Goal: Use online tool/utility: Utilize a website feature to perform a specific function

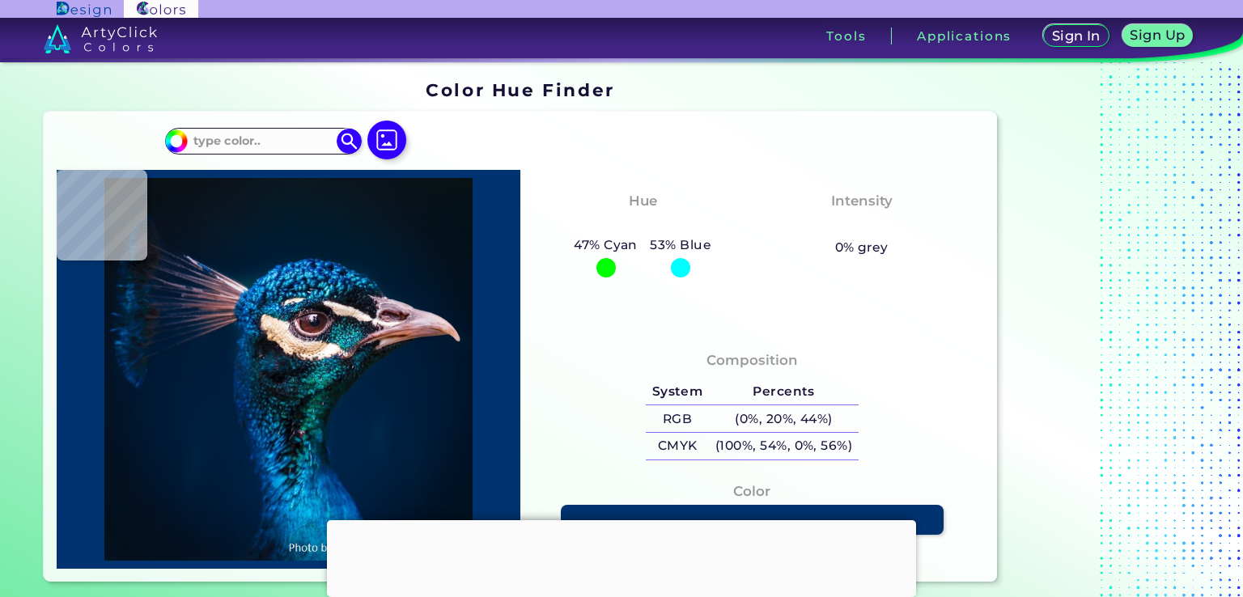
type input "#000000"
type input "#001932"
type input "#001b37"
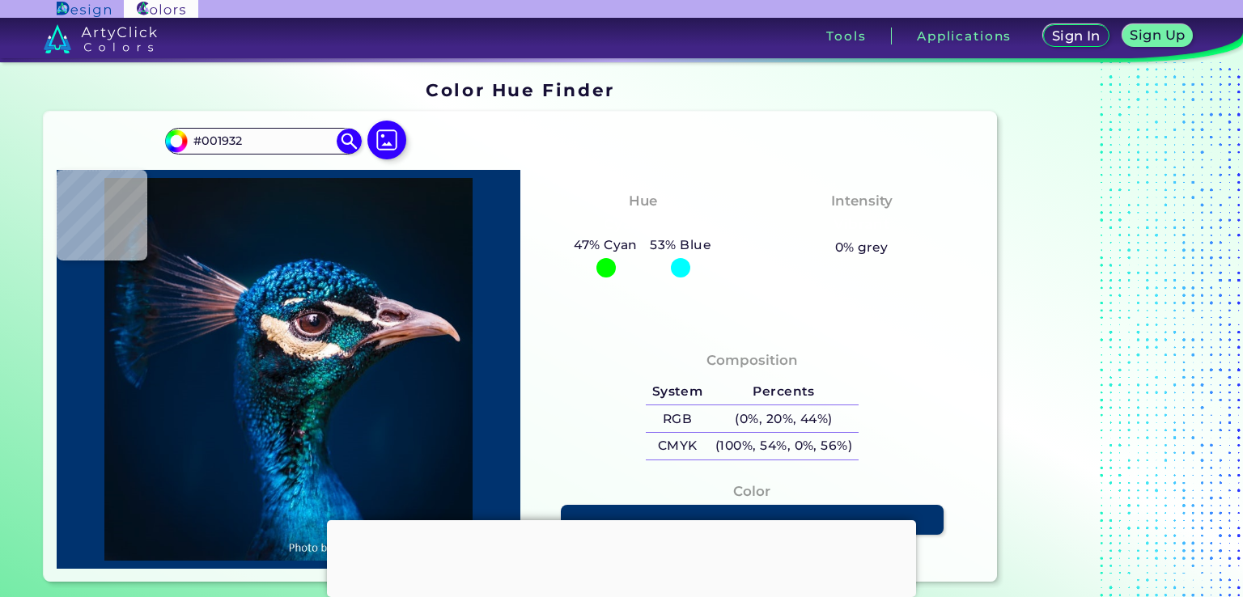
type input "#001B37"
type input "#011c39"
type input "#011C39"
type input "#011c3a"
type input "#011C3A"
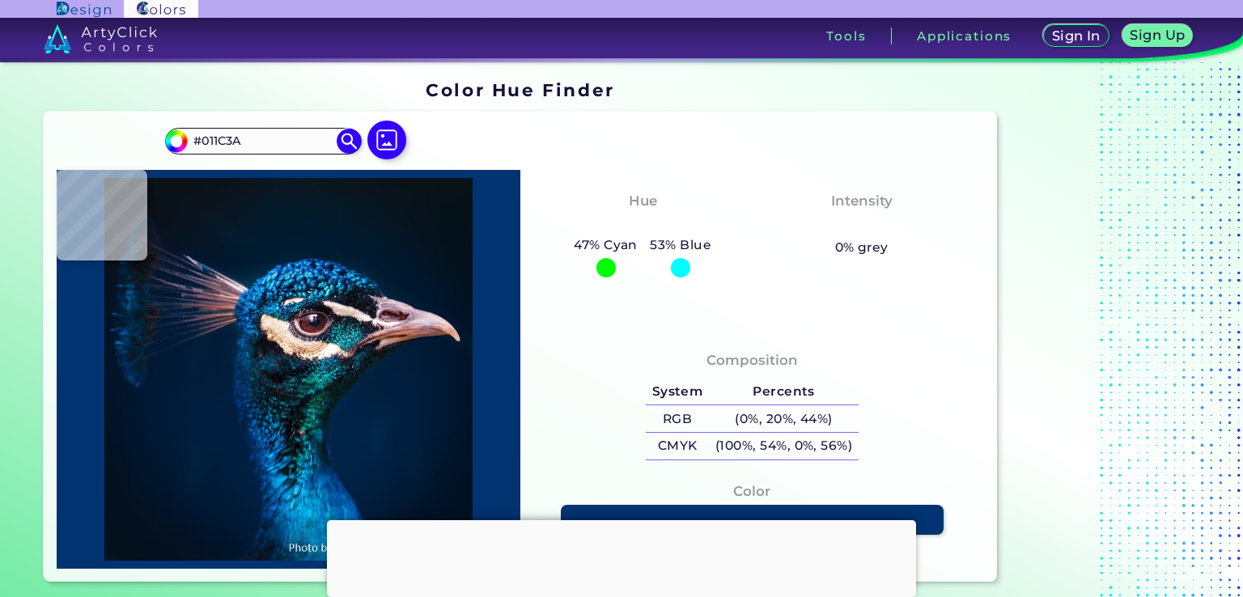
type input "#001d3b"
type input "#001D3B"
type input "#001e3d"
type input "#001E3D"
type input "#011e3c"
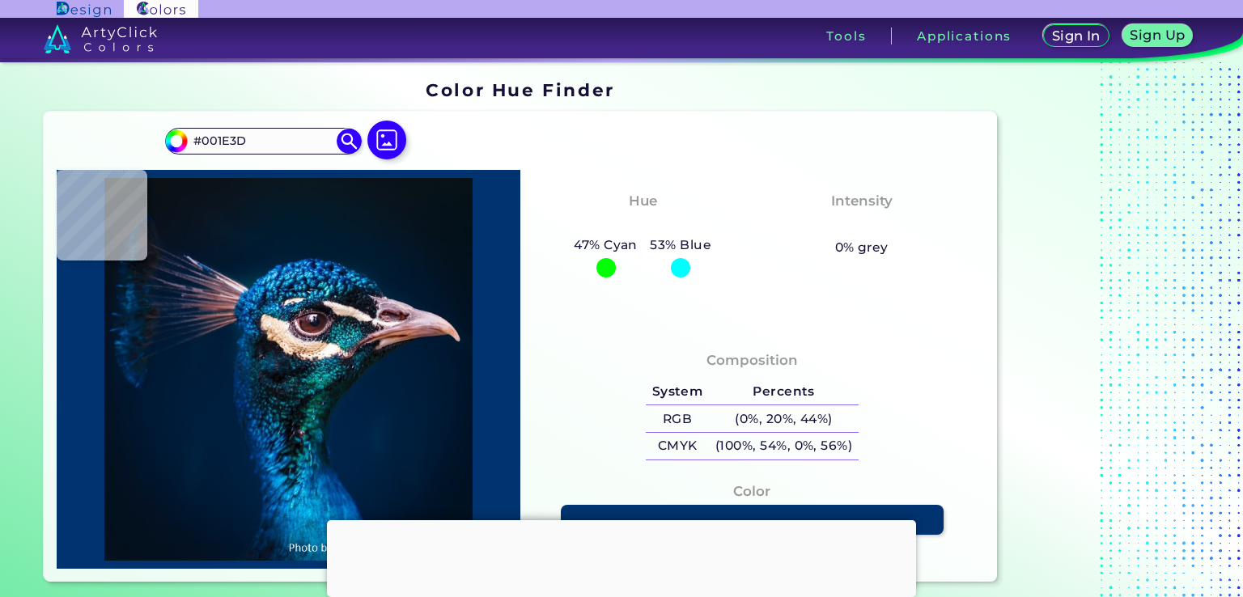
type input "#011E3C"
type input "#042134"
type input "#0c1f22"
type input "#0C1F22"
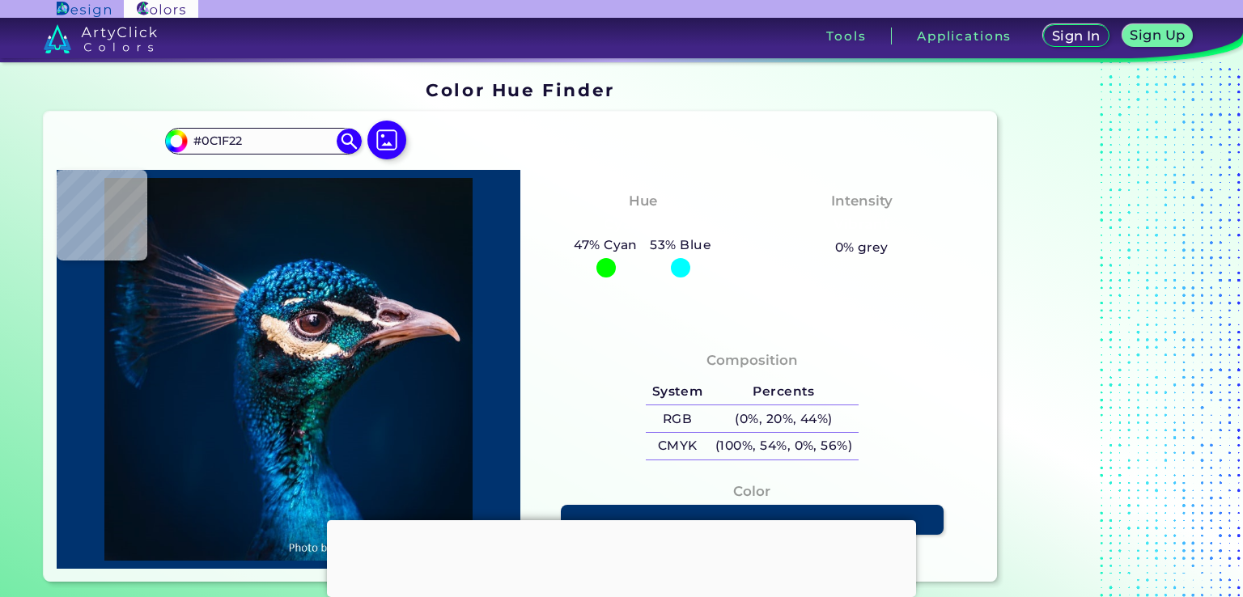
type input "#071818"
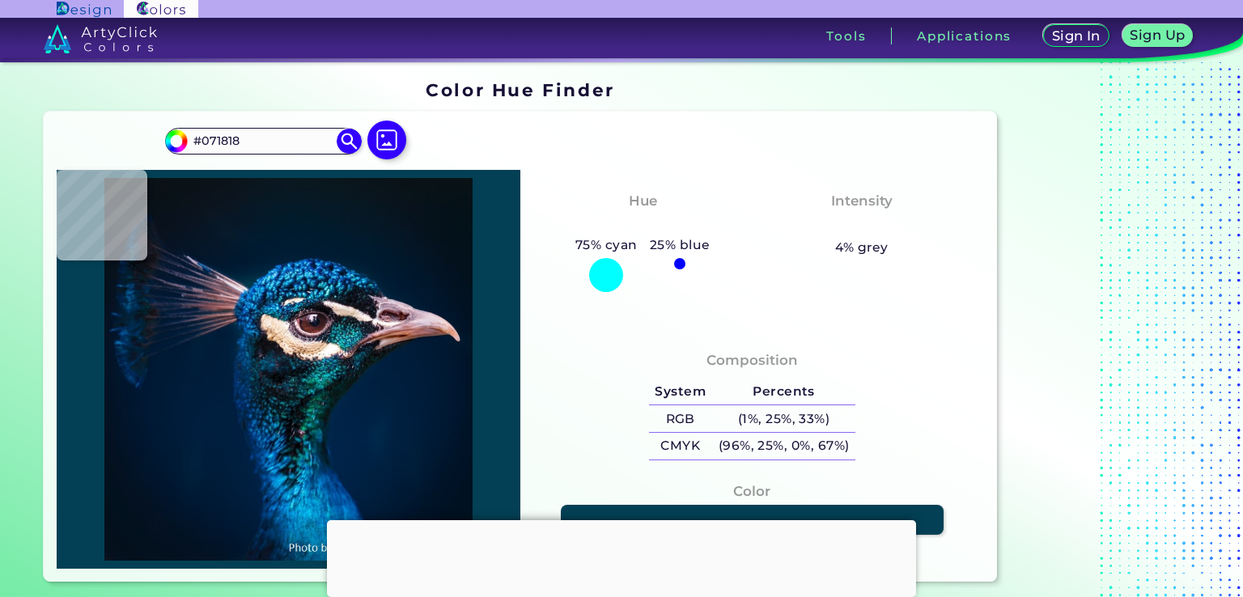
type input "#034055"
type input "#6c4953"
type input "#6C4953"
type input "#3a5d6c"
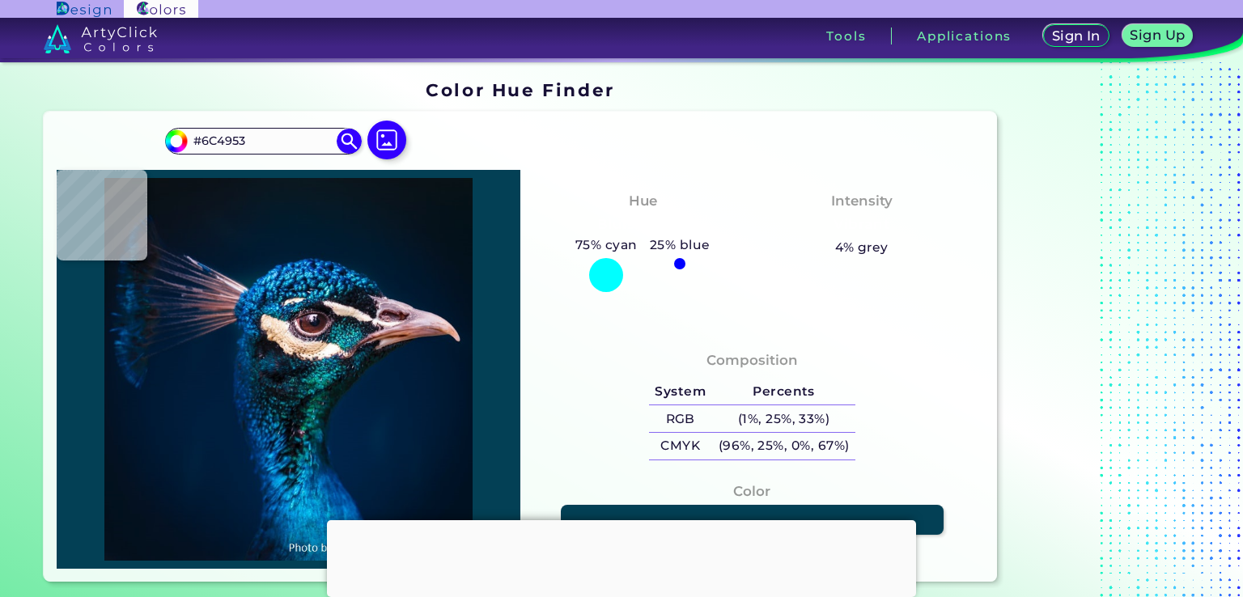
type input "#3A5D6C"
type input "#1b8f9c"
type input "#1B8F9C"
type input "#17b9b7"
type input "#17B9B7"
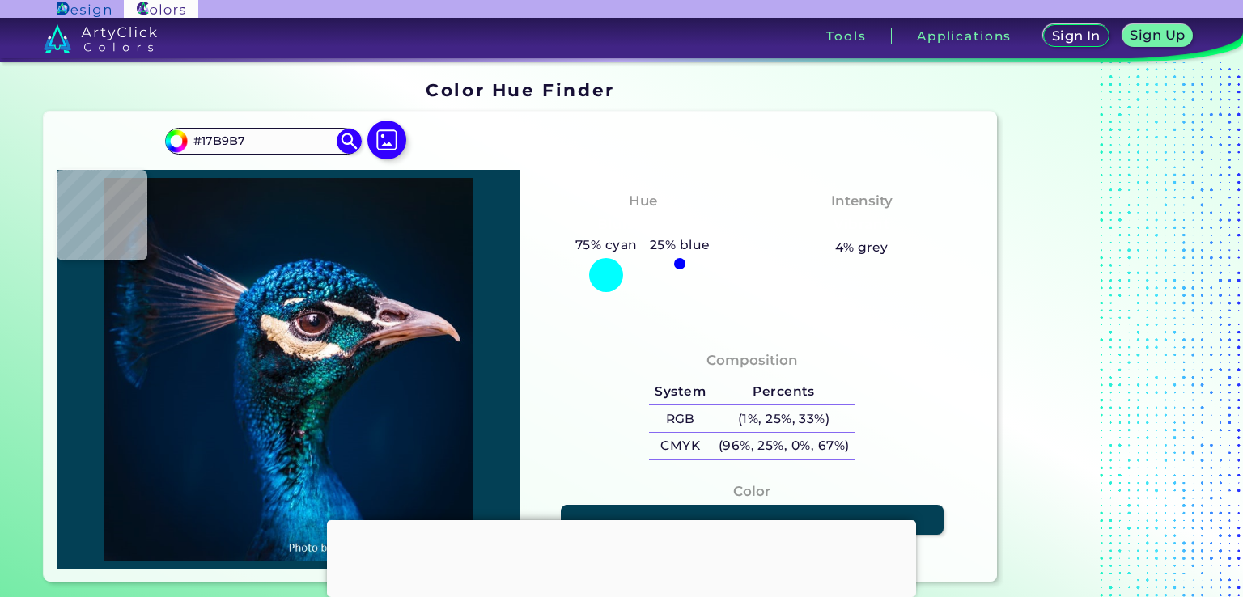
type input "#31bbcd"
type input "#31BBCD"
type input "#1a7a8b"
type input "#1A7A8B"
type input "#04757e"
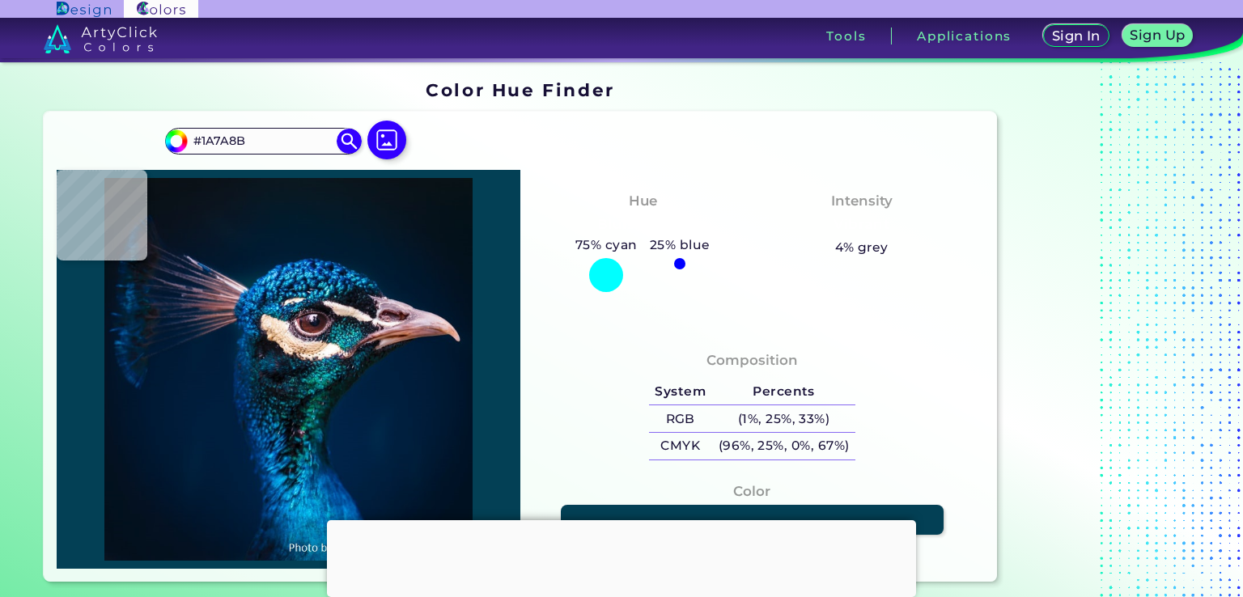
type input "#04757E"
type input "#137982"
type input "#2b3743"
type input "#2B3743"
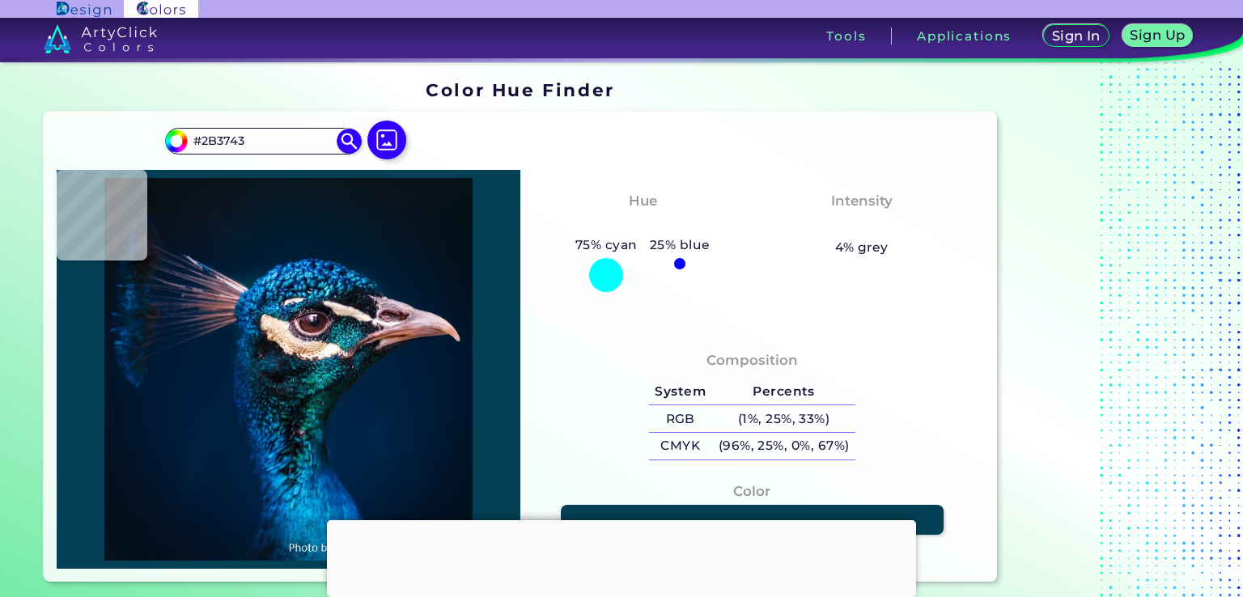
type input "#836d7d"
type input "#836D7D"
type input "#201e23"
type input "#201E23"
type input "#373038"
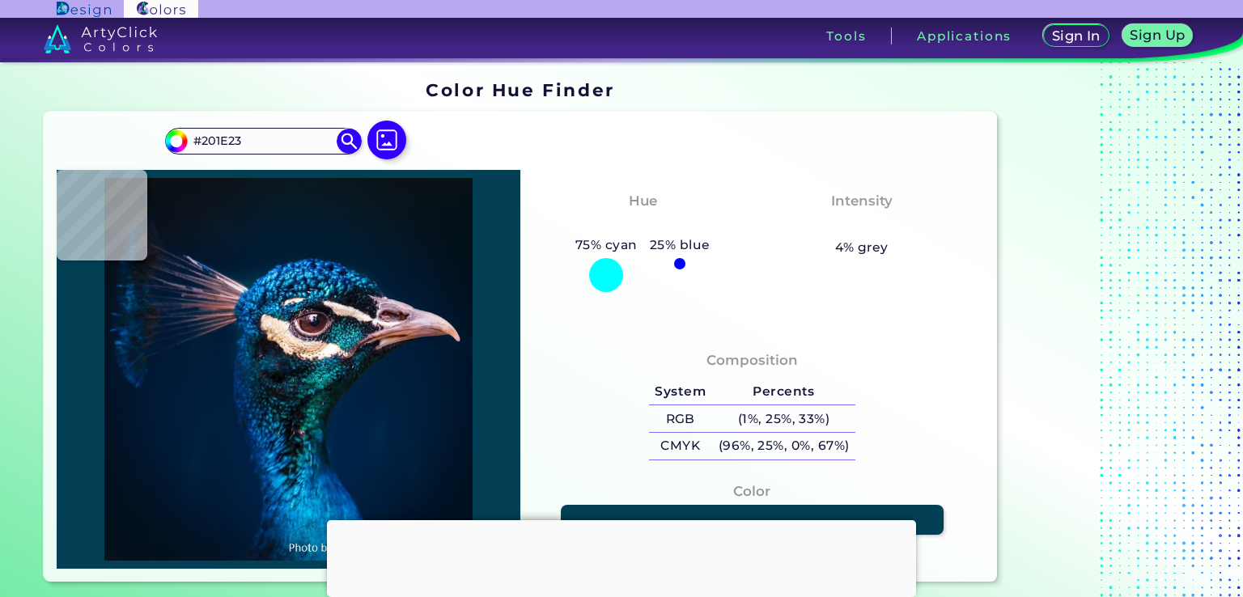
type input "#373038"
type input "#2c2630"
type input "#2C2630"
type input "#282530"
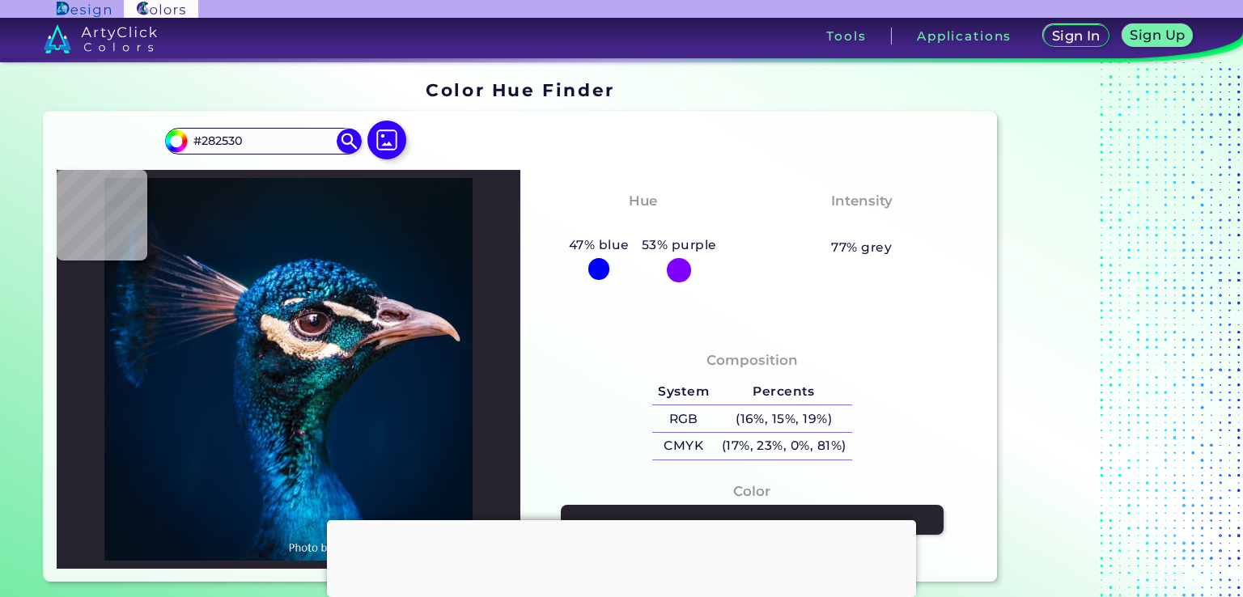
type input "#0d0a13"
type input "#0D0A13"
type input "#331a1f"
type input "#331A1F"
type input "#301e23"
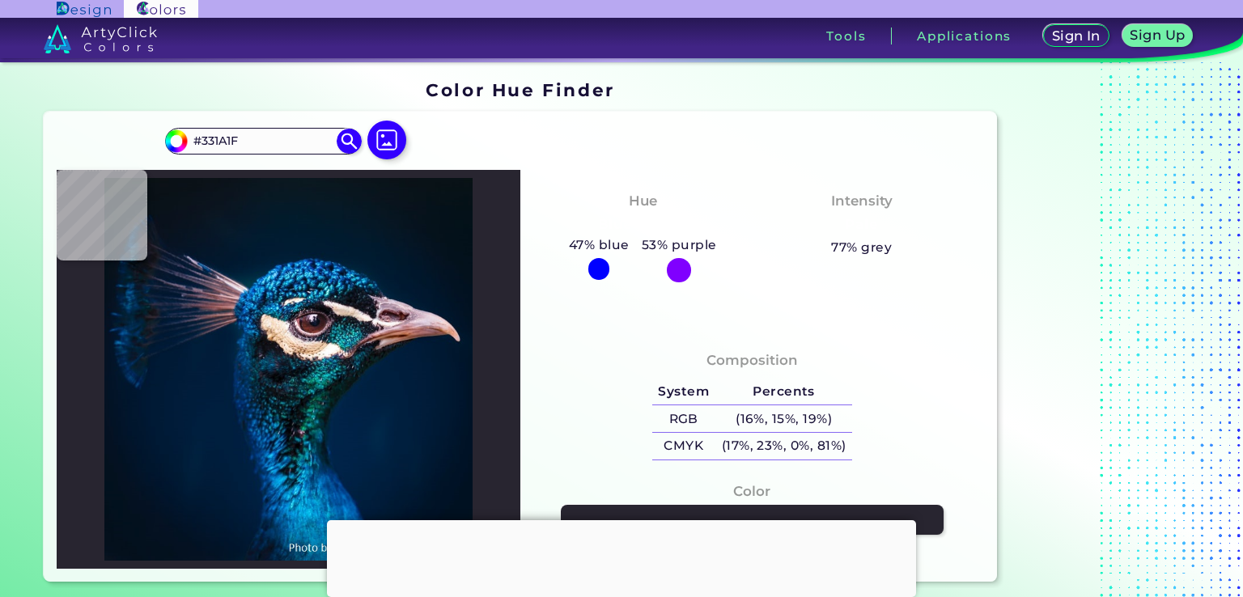
type input "#301E23"
type input "#0e121b"
type input "#0E121B"
type input "#281823"
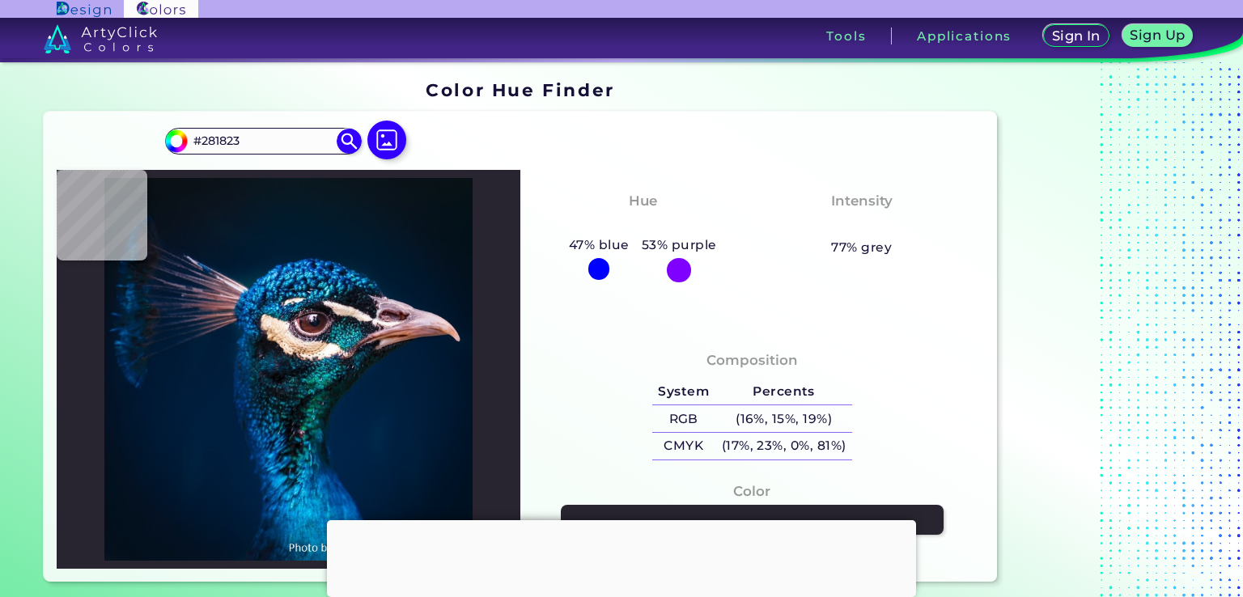
type input "#512427"
type input "#612a2d"
type input "#612A2D"
type input "#5d2727"
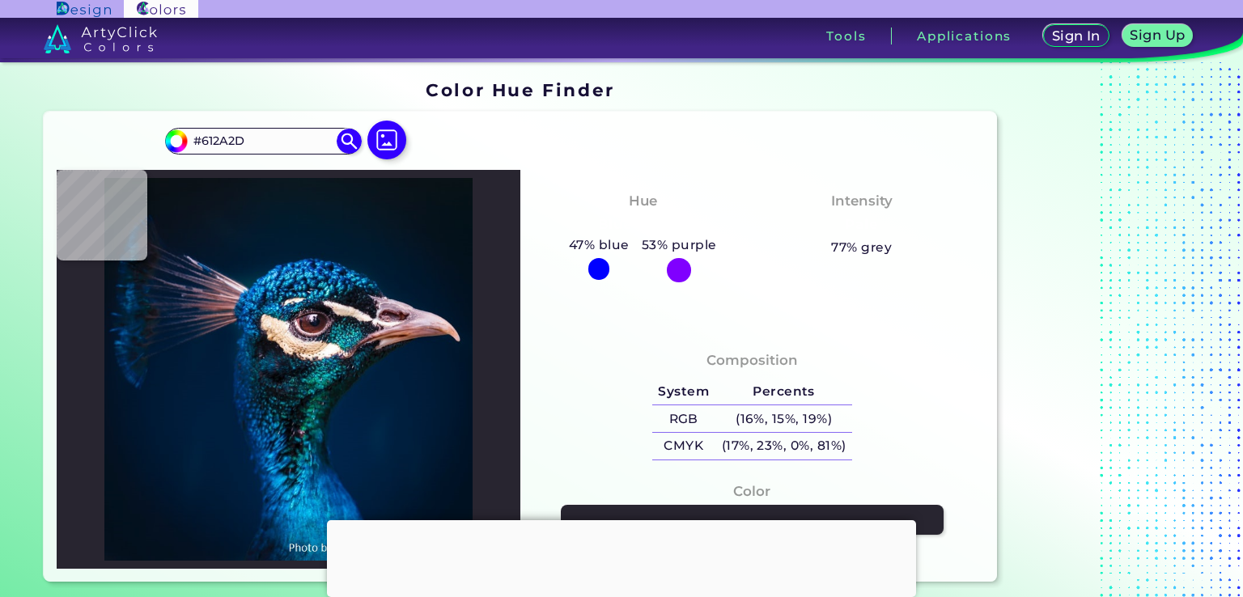
type input "#5D2727"
type input "#71312d"
type input "#71312D"
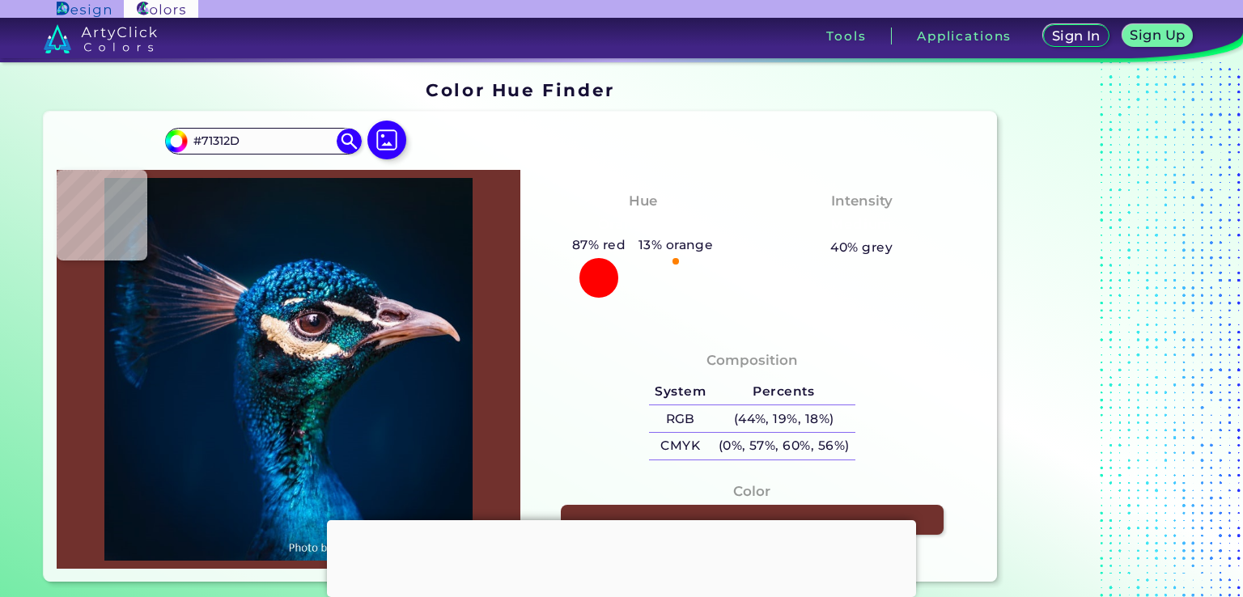
type input "#652a28"
type input "#652A28"
type input "#6b2a2a"
type input "#6B2A2A"
type input "#423b53"
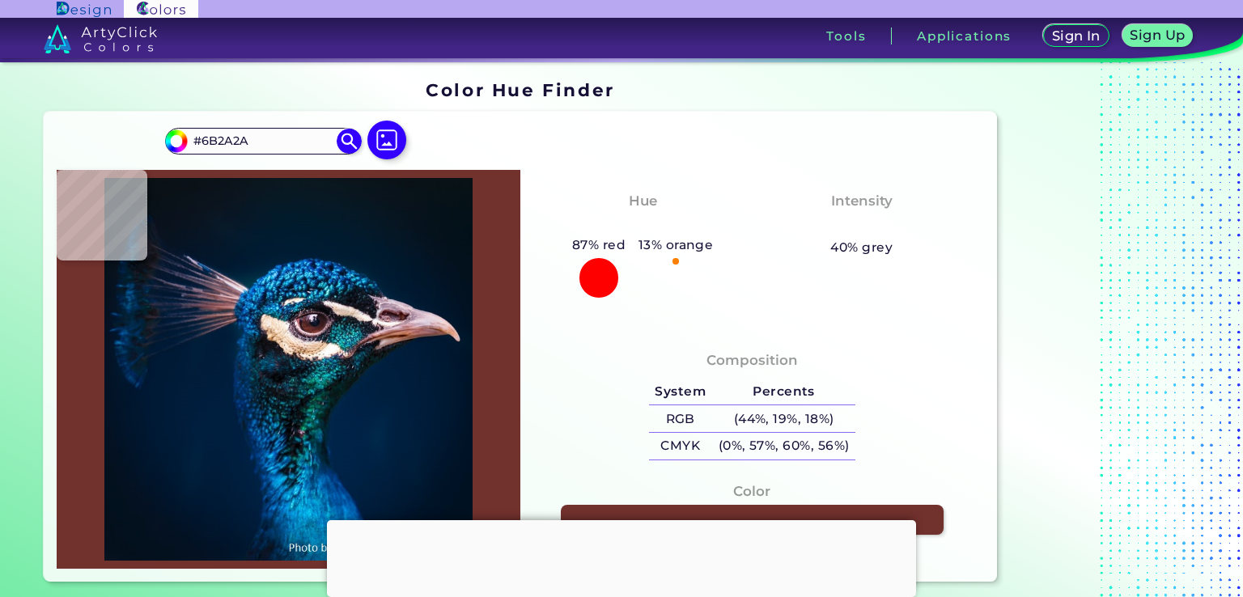
type input "#423B53"
type input "#23242b"
type input "#23242B"
type input "#003265"
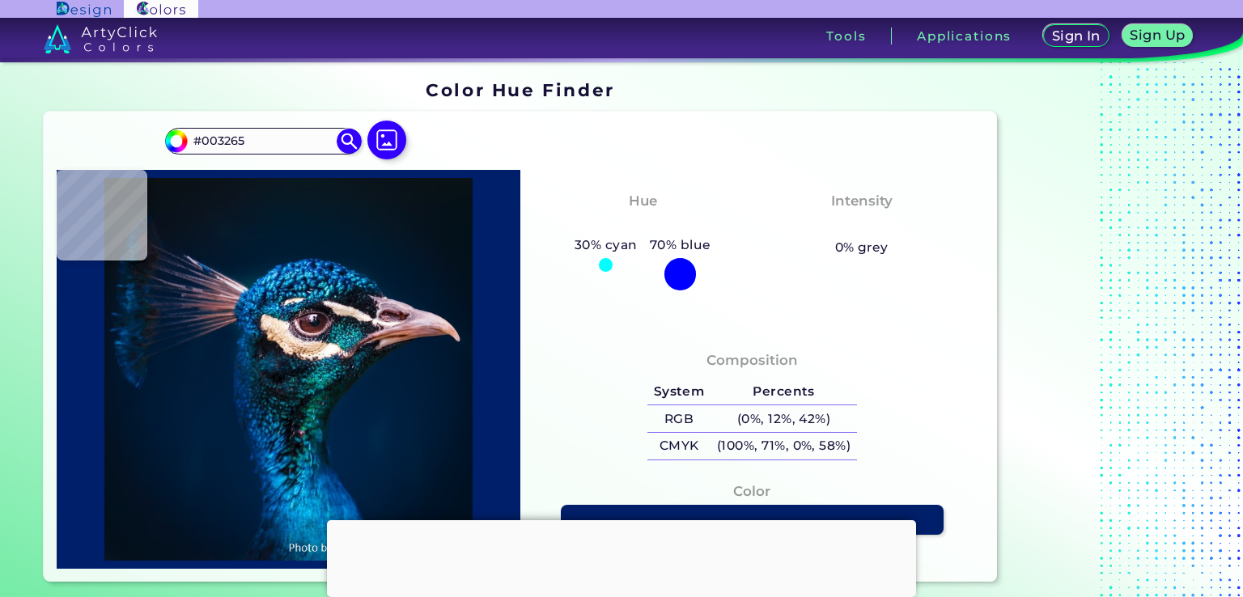
type input "#001f6a"
type input "#001F6A"
type input "#031933"
type input "#001b2e"
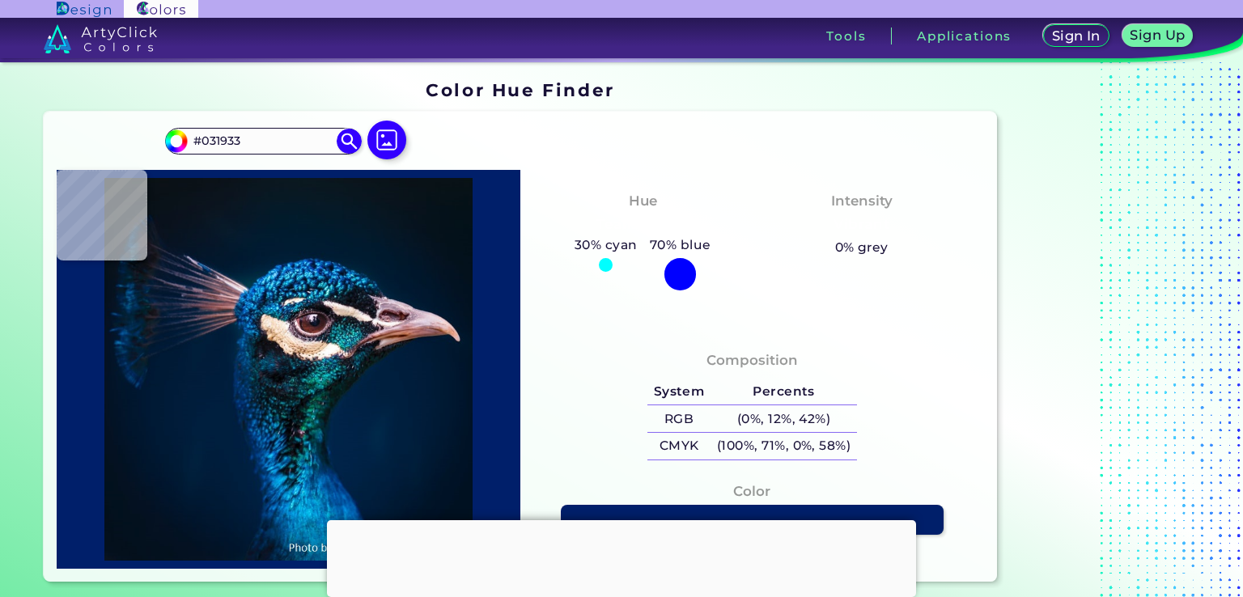
type input "#001B2E"
type input "#001b2b"
type input "#001B2B"
type input "#011b2a"
type input "#011B2A"
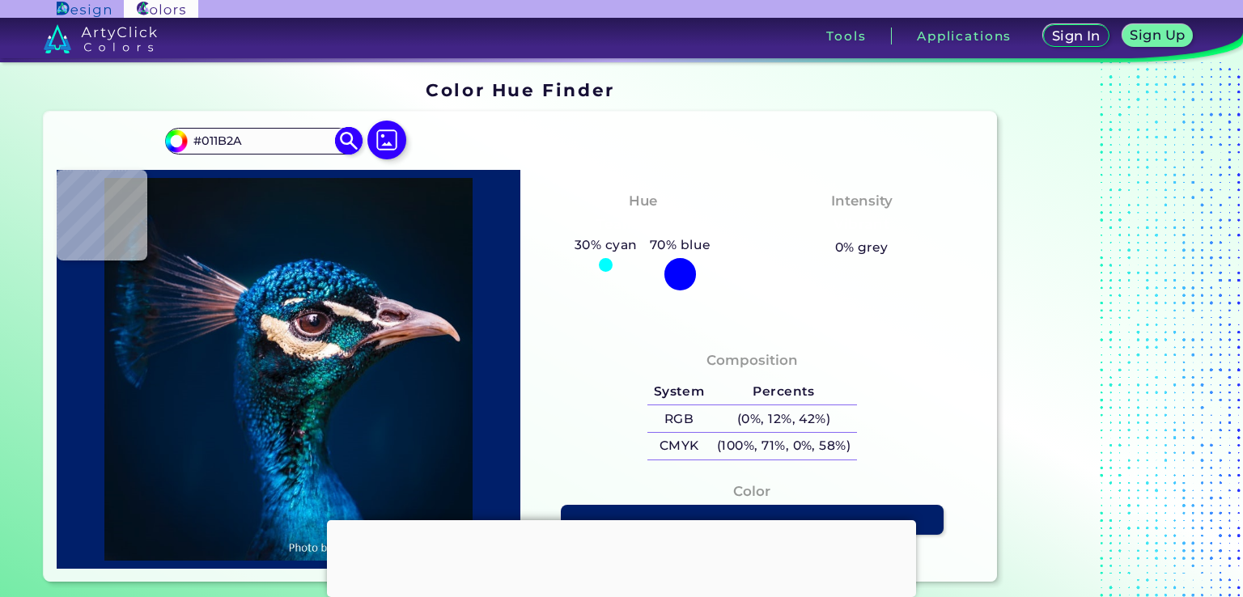
type input "#061927"
type input "#081923"
type input "#0a1820"
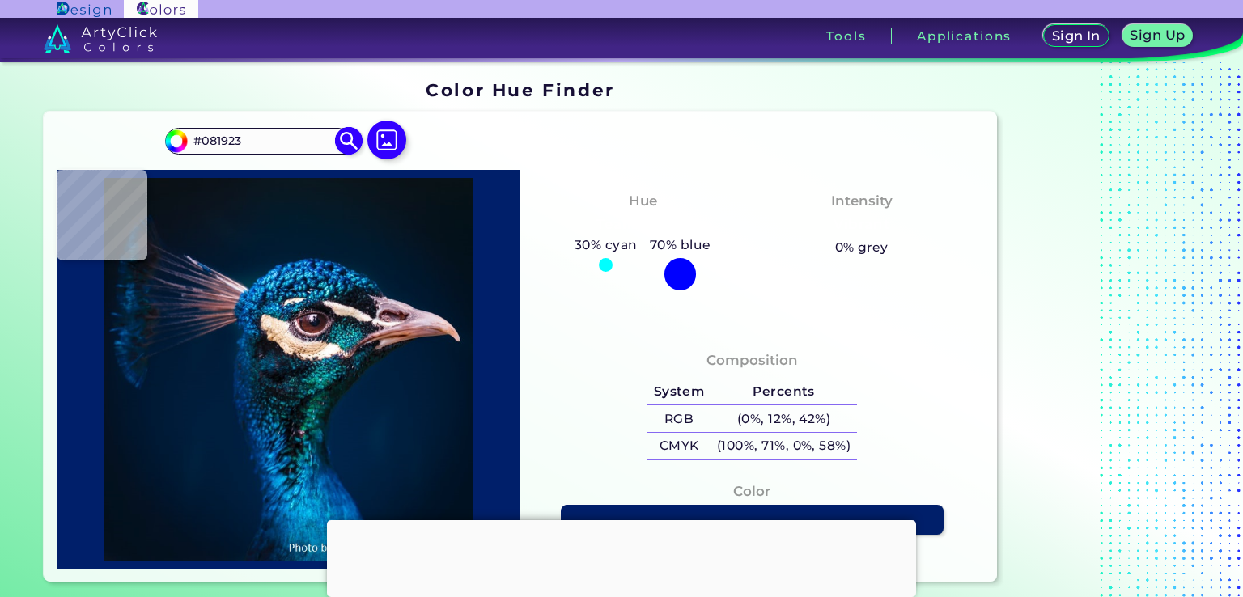
type input "#0A1820"
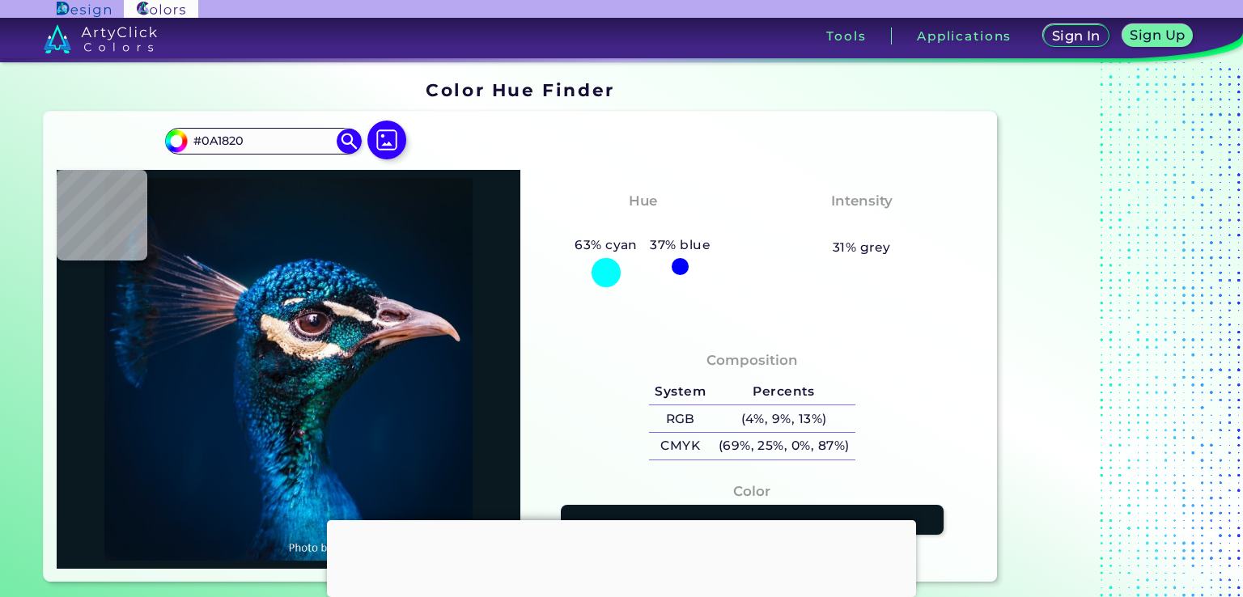
type input "#09181f"
type input "#09181F"
type input "#09161f"
type input "#09161F"
type input "#061824"
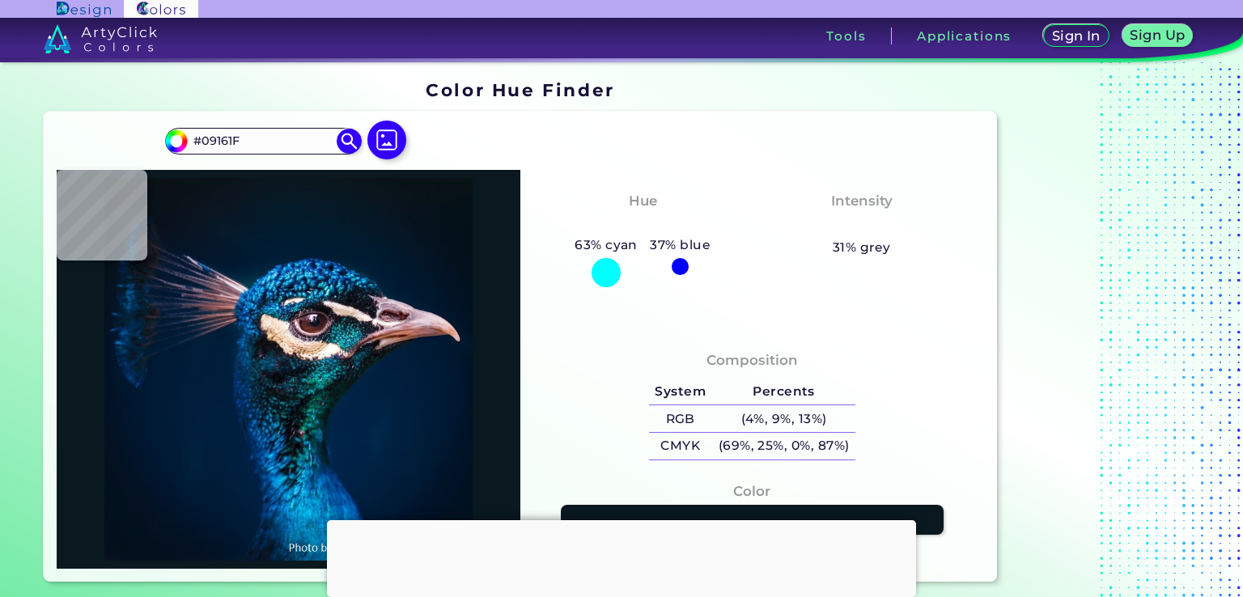
type input "#061824"
type input "#051725"
type input "#041524"
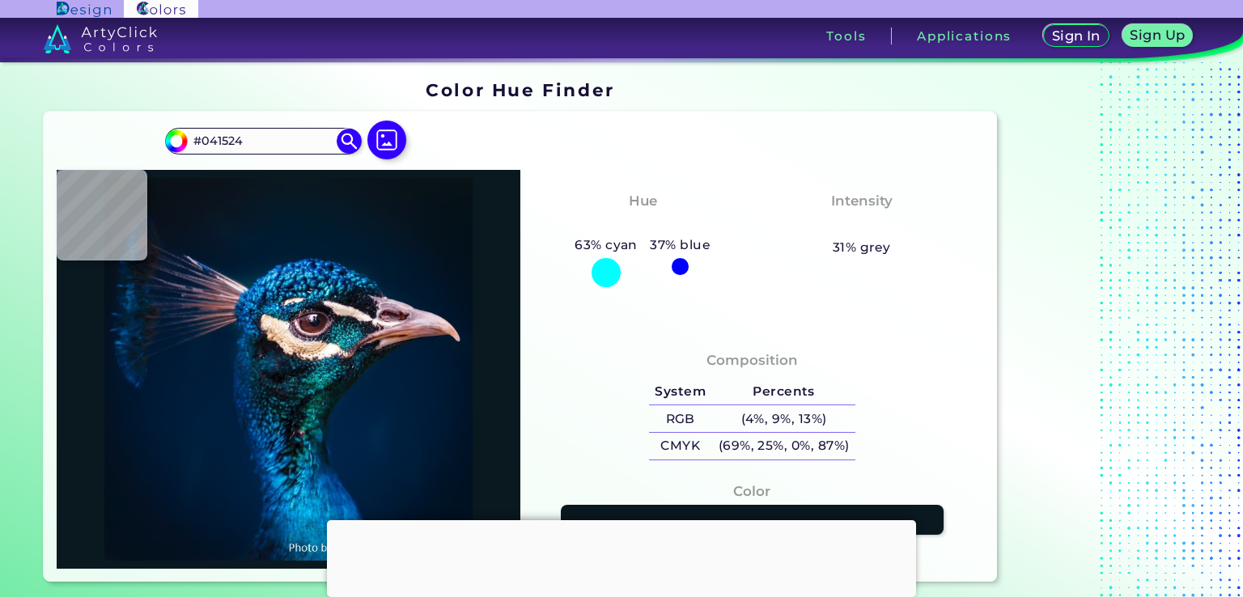
type input "#041527"
type input "#021424"
type input "#021524"
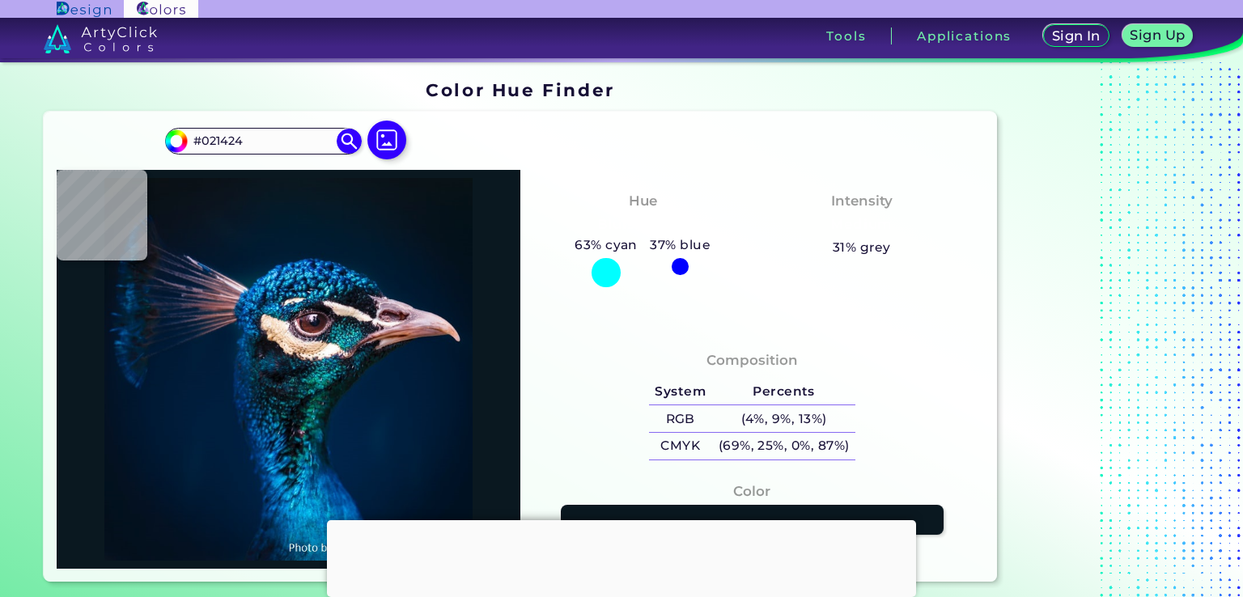
type input "#021524"
type input "#031323"
type input "#021222"
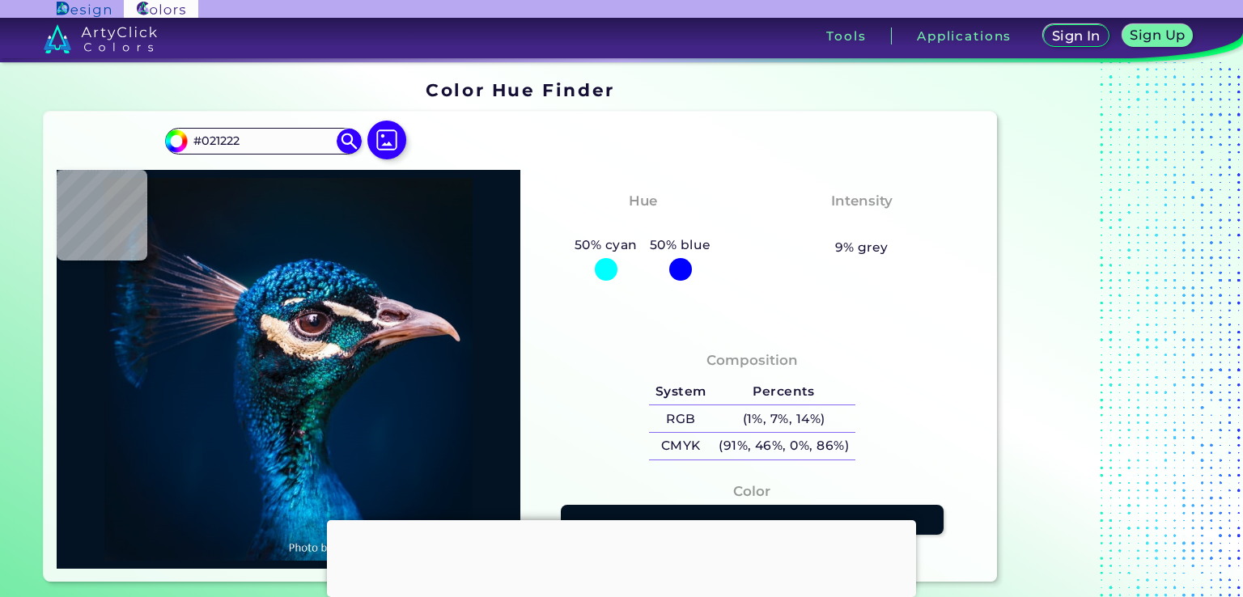
type input "#021221"
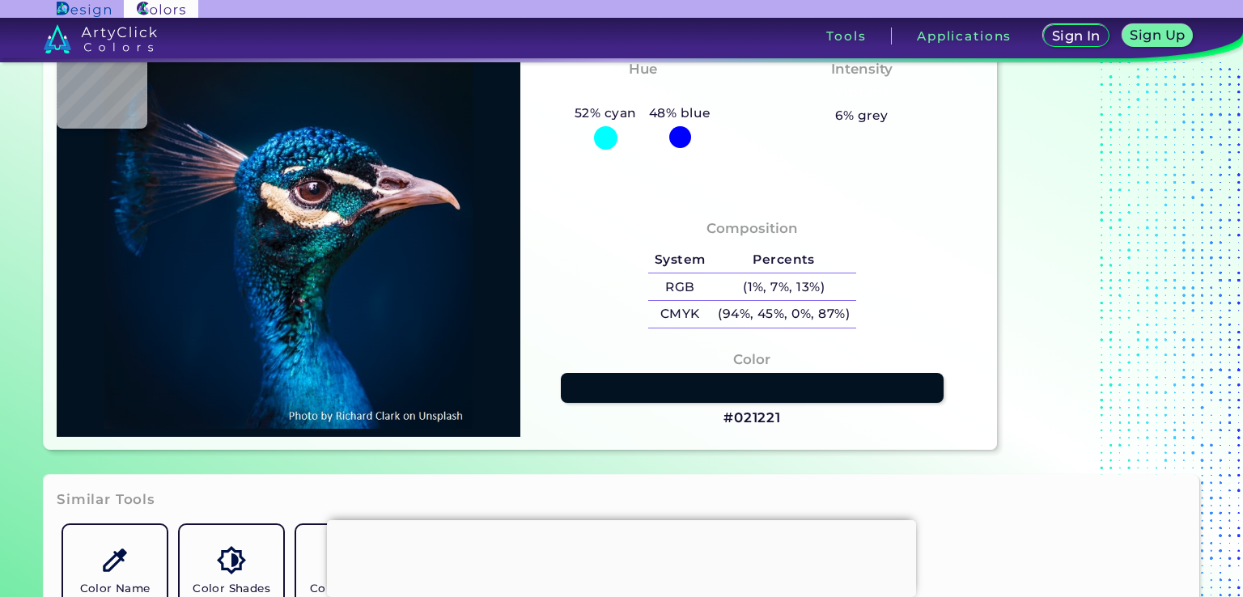
type input "#001429"
type input "#000000"
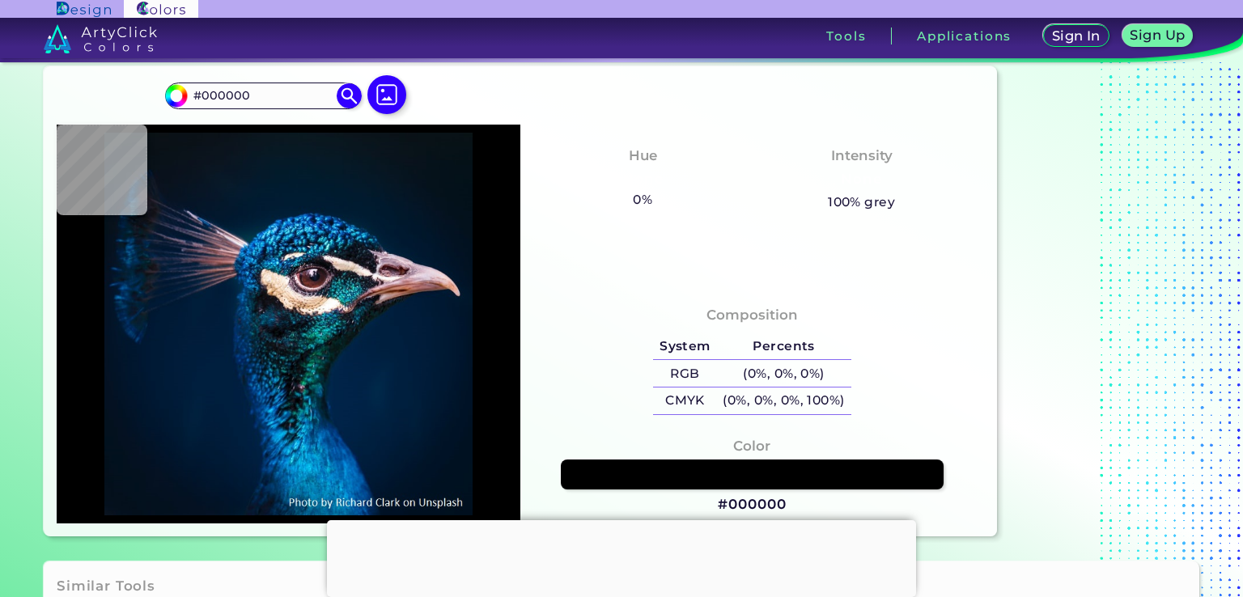
scroll to position [45, 0]
type input "#001220"
type input "#001121"
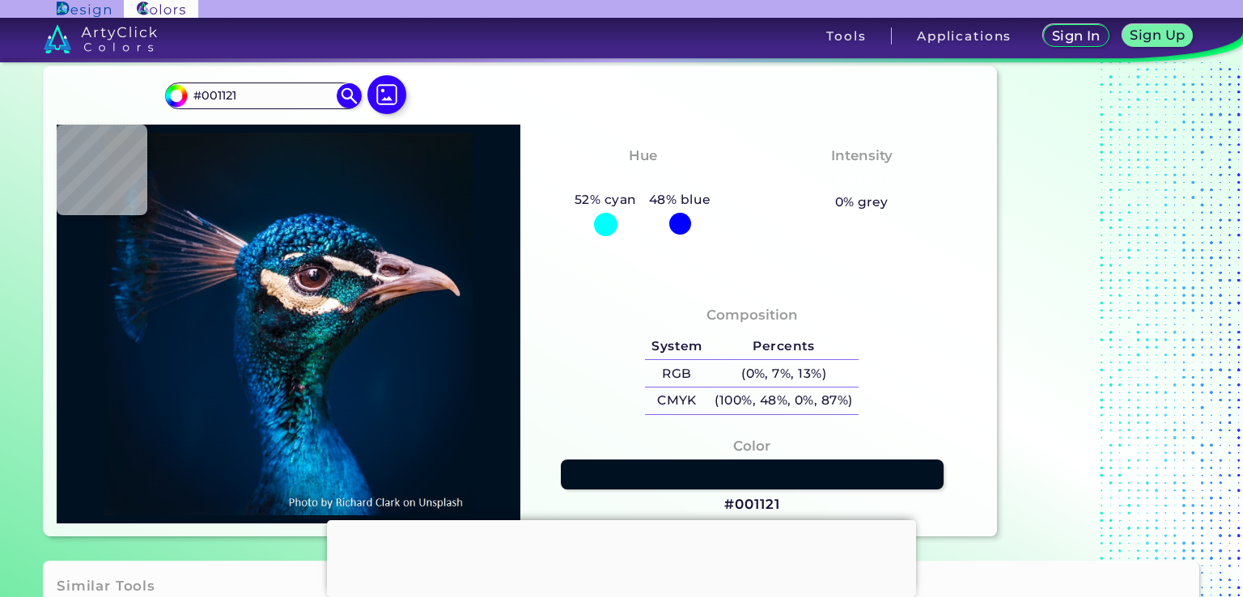
scroll to position [191, 0]
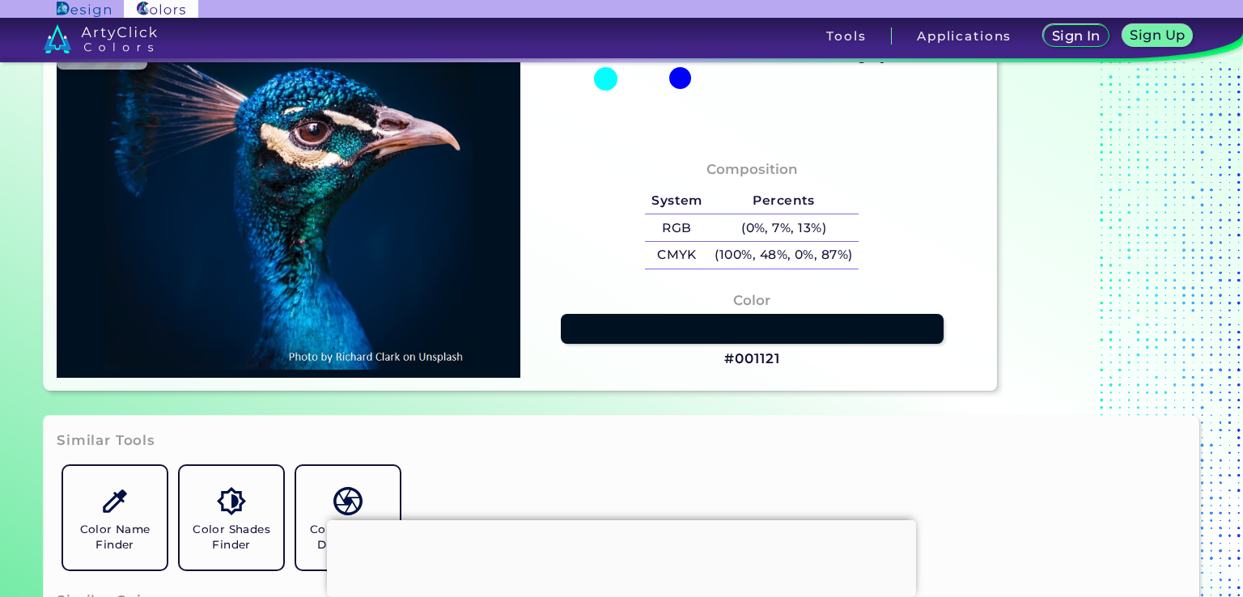
type input "#01628c"
type input "#01628C"
type input "#057cb1"
type input "#057CB1"
type input "#0b8dcb"
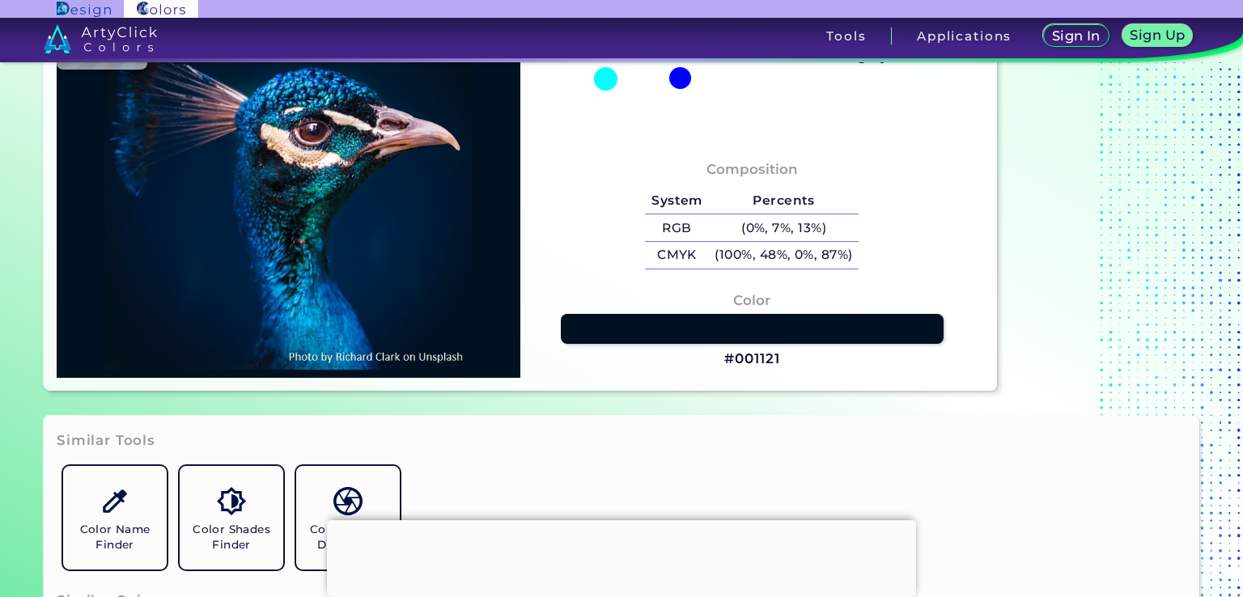
type input "#0B8DCB"
type input "#0374bb"
type input "#0374BB"
type input "#0277bb"
type input "#0277BB"
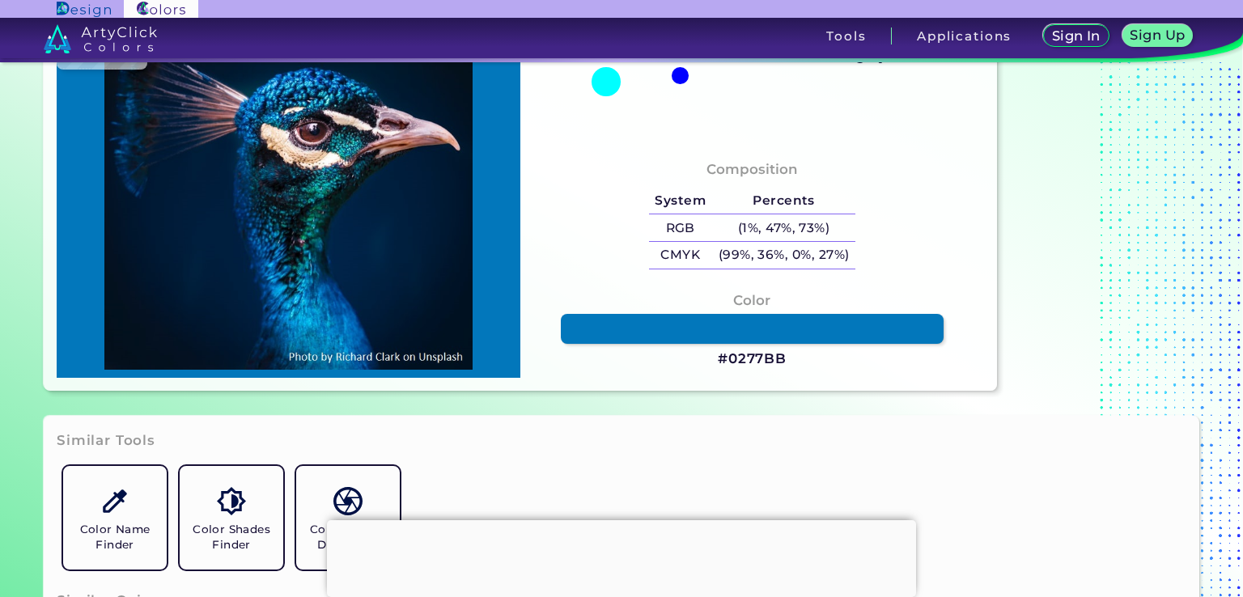
type input "#0076ba"
type input "#0076BA"
type input "#0078ba"
type input "#0078BA"
type input "#0173b6"
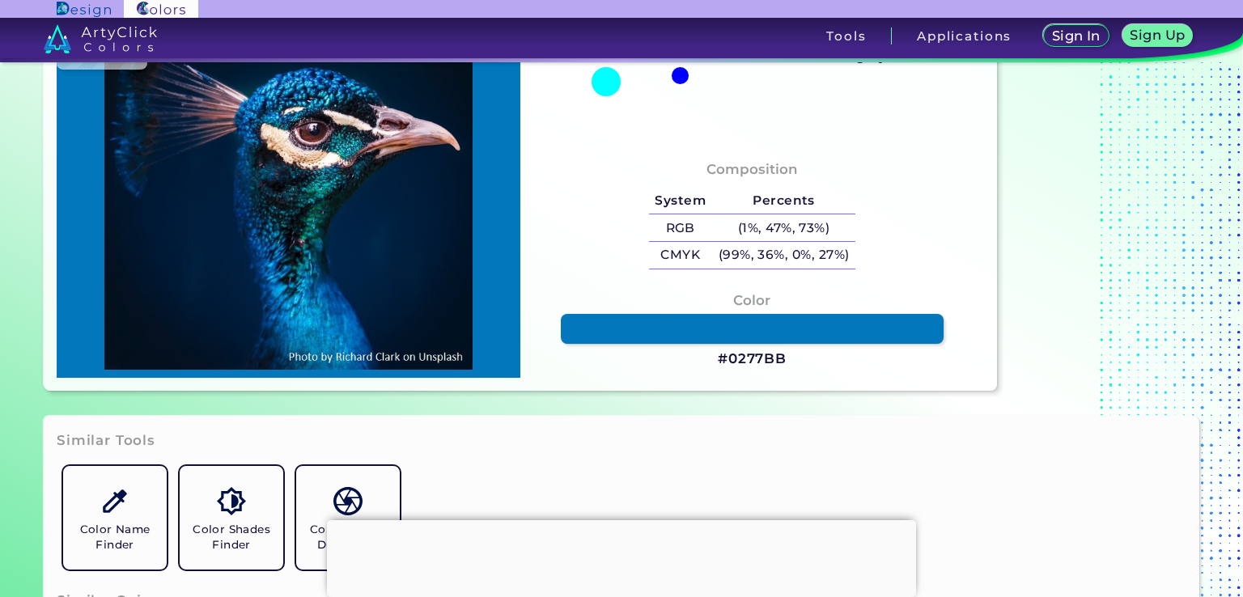
type input "#0173B6"
type input "#0062a4"
type input "#0062A4"
type input "#0169a6"
type input "#0169A6"
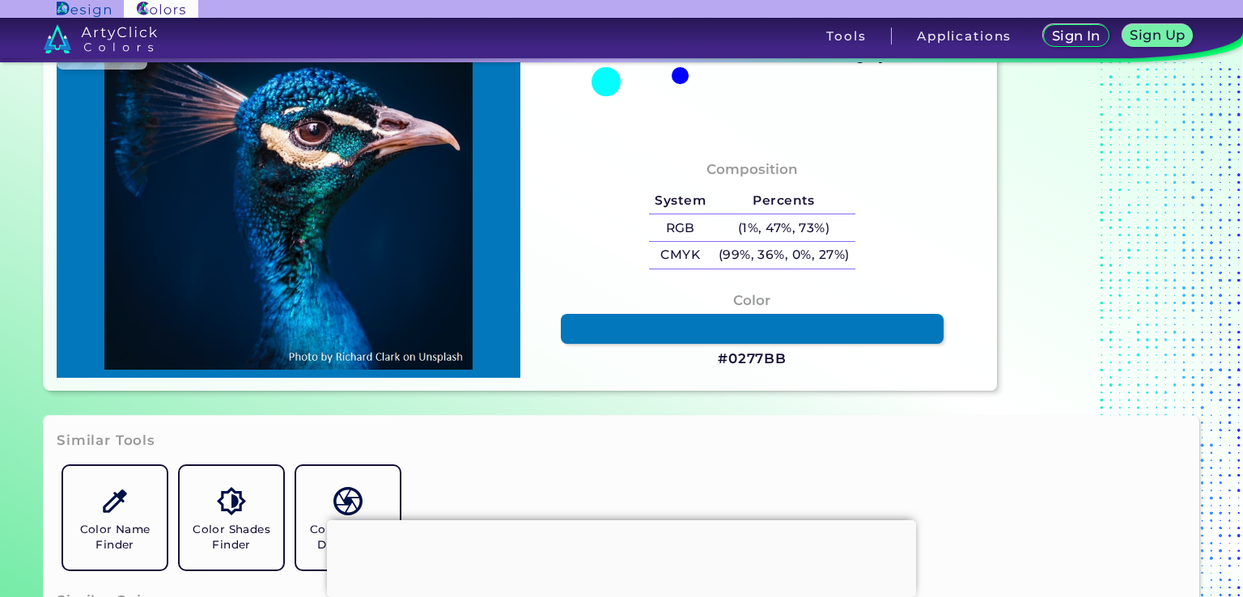
type input "#0172b1"
type input "#0172B1"
type input "#016fa3"
type input "#016FA3"
type input "#056b9e"
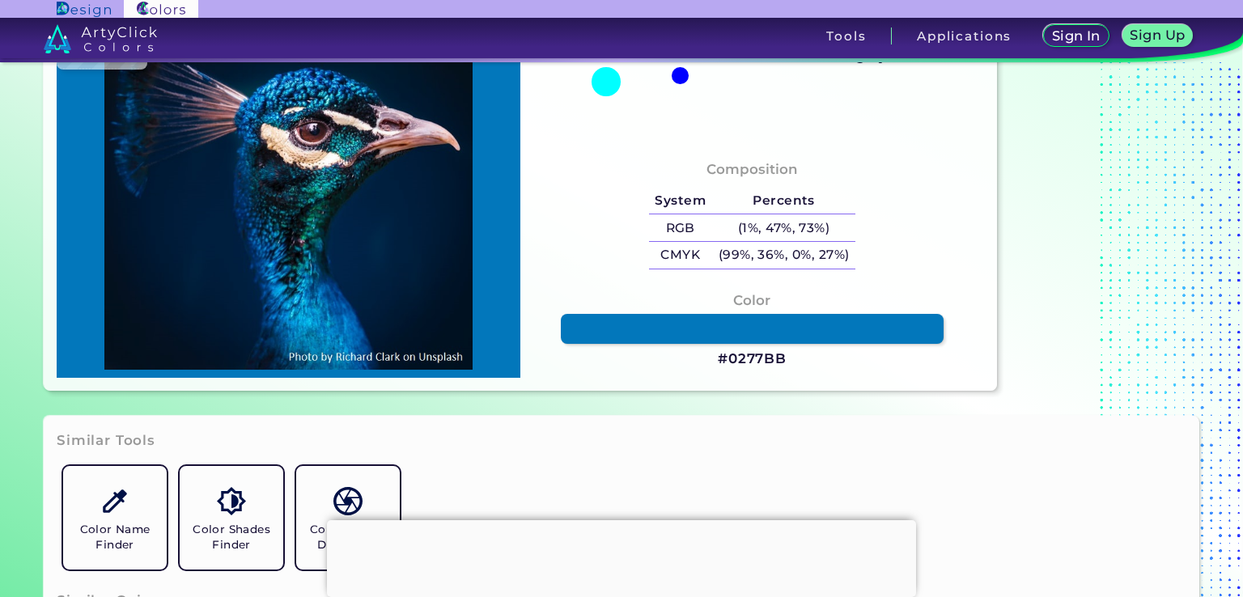
type input "#056B9E"
type input "#00497a"
type input "#00497A"
type input "#004675"
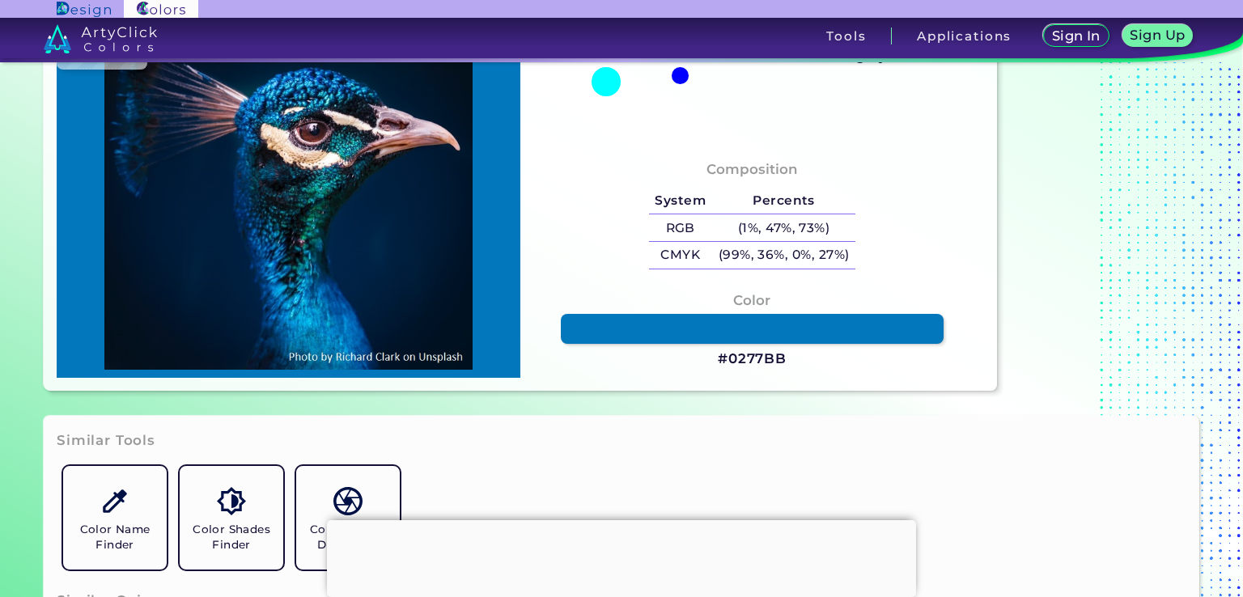
type input "#00446e"
type input "#00446E"
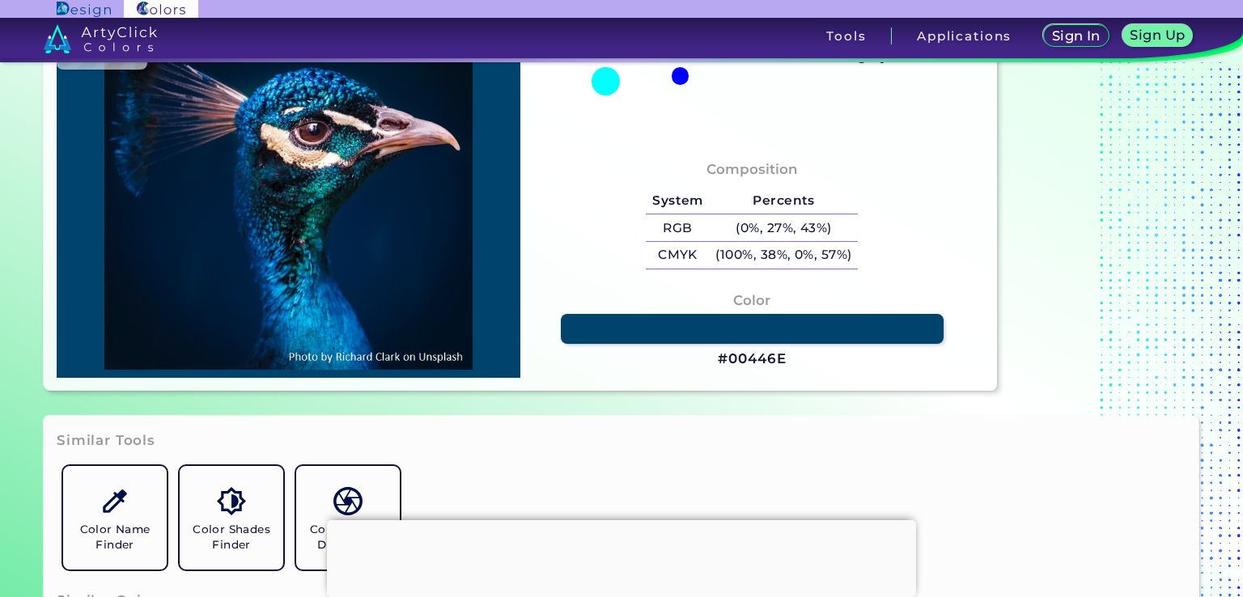
type input "#016291"
type input "#00638c"
type input "#00638C"
type input "#0b76a8"
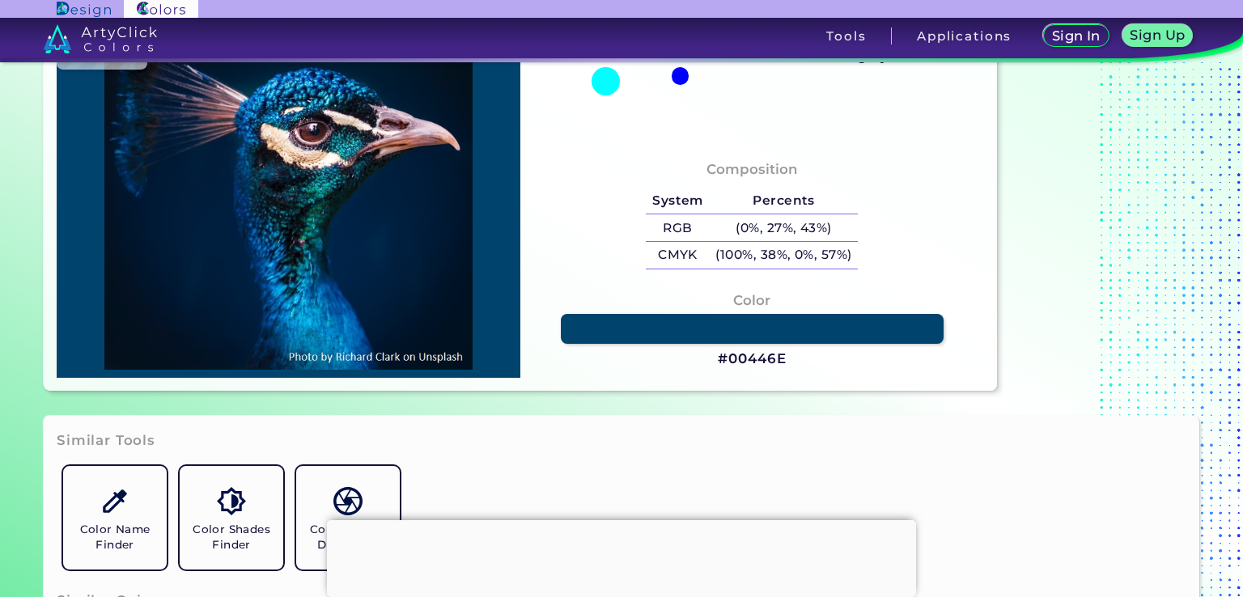
type input "#0B76A8"
type input "#0075ac"
type input "#0075AC"
type input "#0087cd"
type input "#0087CD"
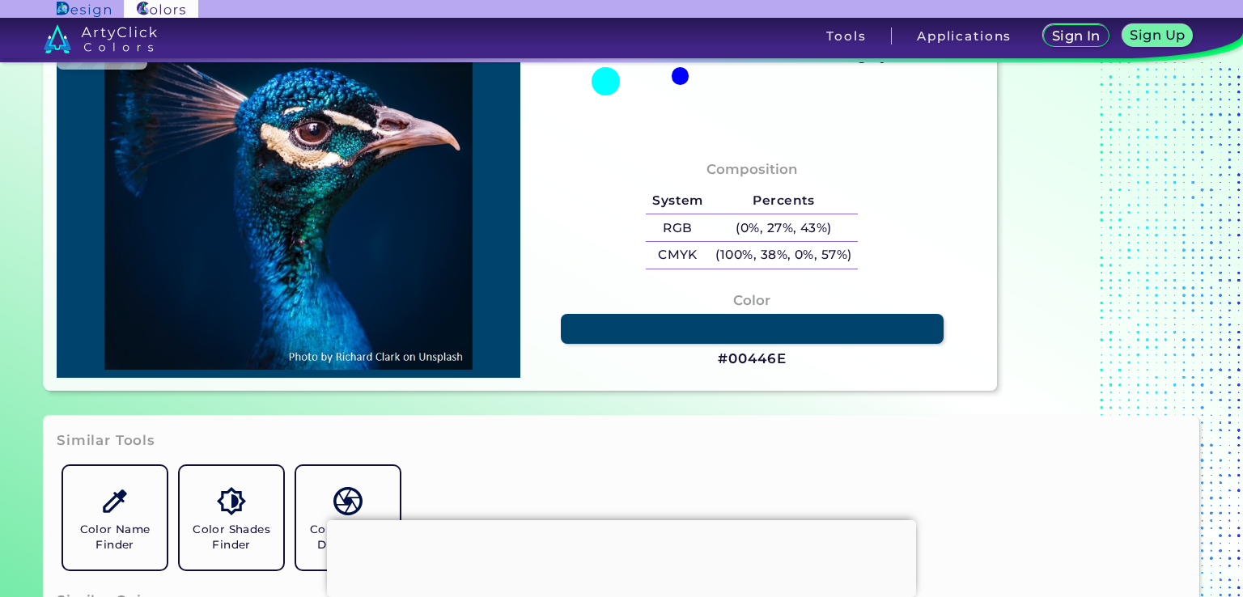
type input "#0571b3"
type input "#0571B3"
type input "#001f3b"
type input "#001F3B"
type input "#001f3e"
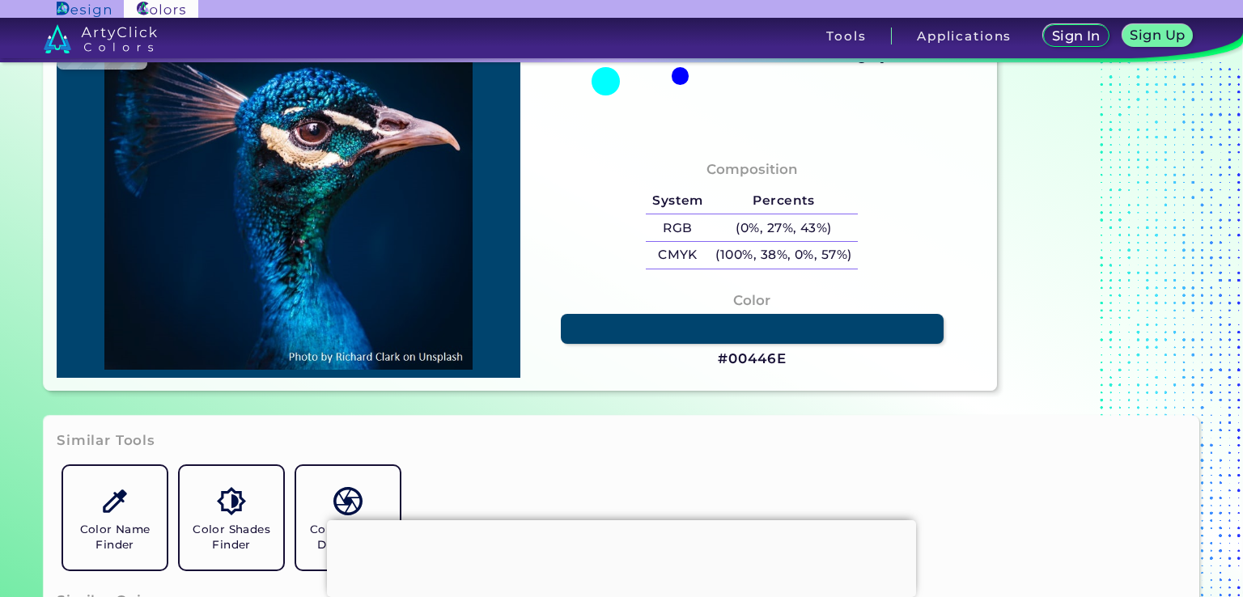
type input "#001F3E"
type input "#001d3b"
type input "#001D3B"
type input "#011c3a"
type input "#011C3A"
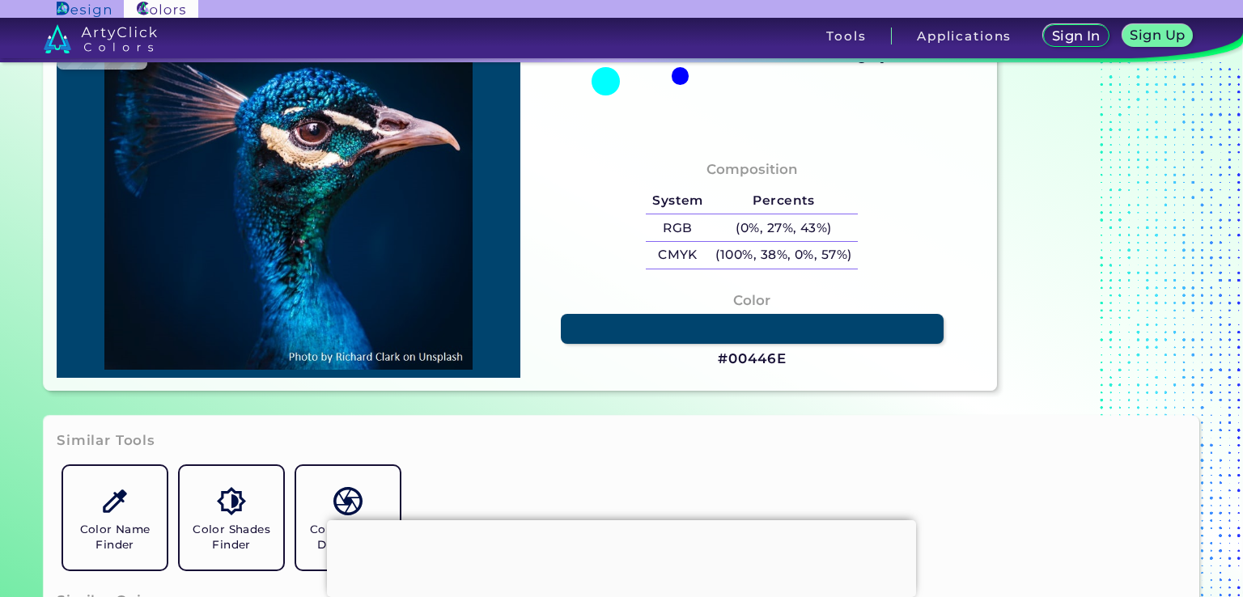
type input "#001d3b"
type input "#001D3B"
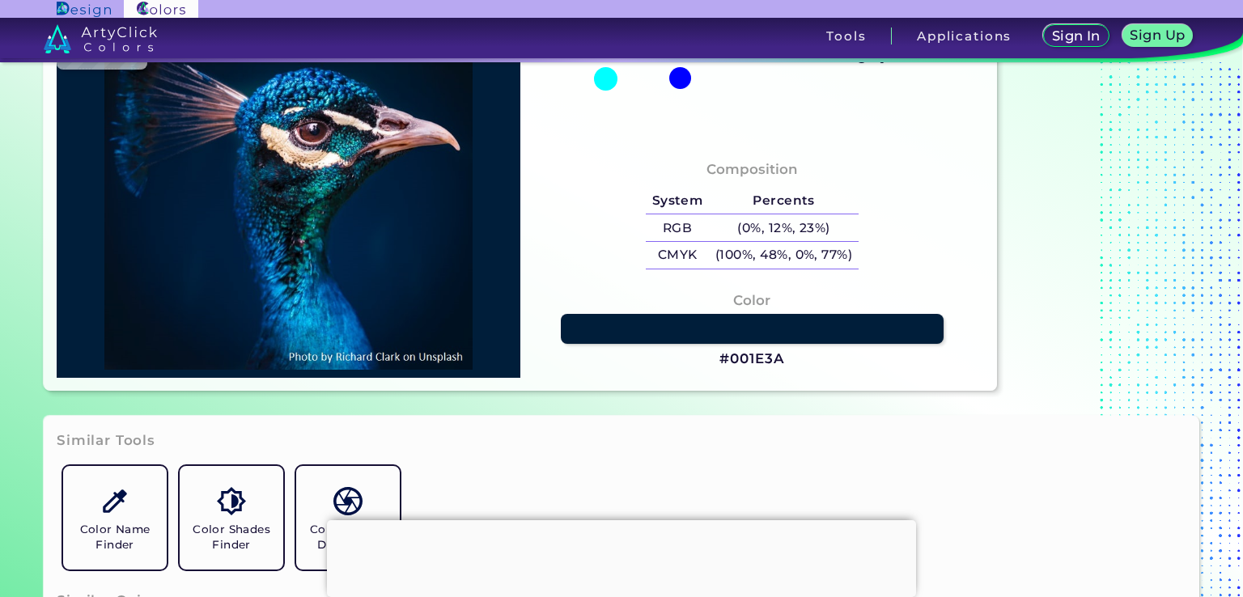
type input "#001e3a"
type input "#001E3A"
type input "#011c37"
type input "#011C37"
type input "#001a35"
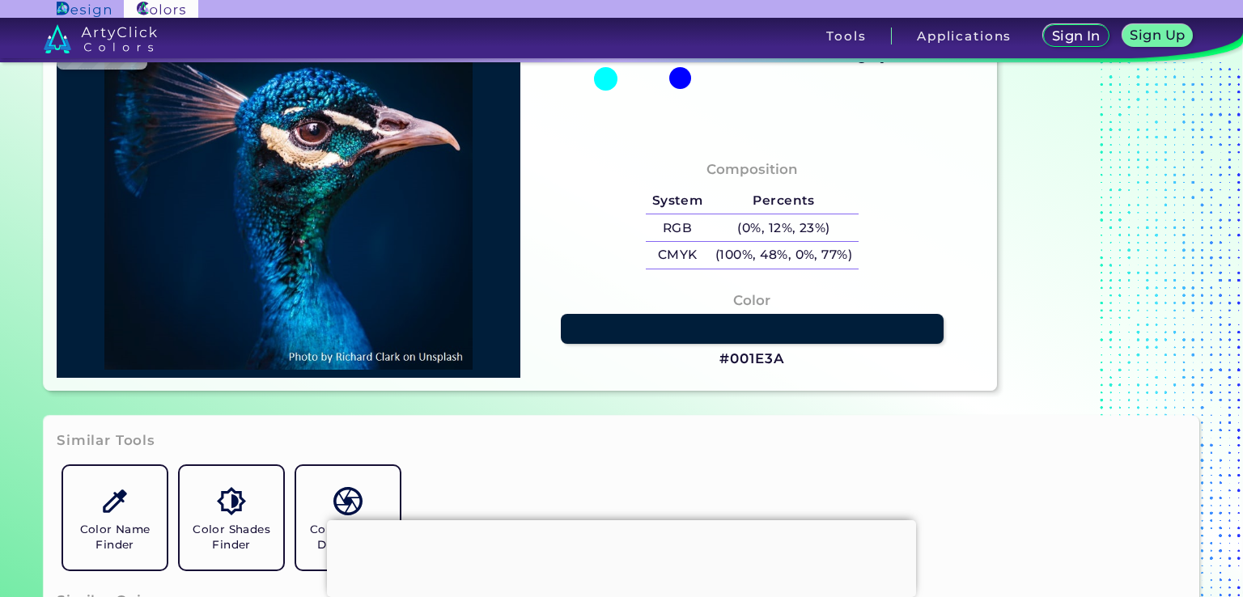
type input "#001A35"
type input "#001832"
type input "#0260a5"
type input "#0260A5"
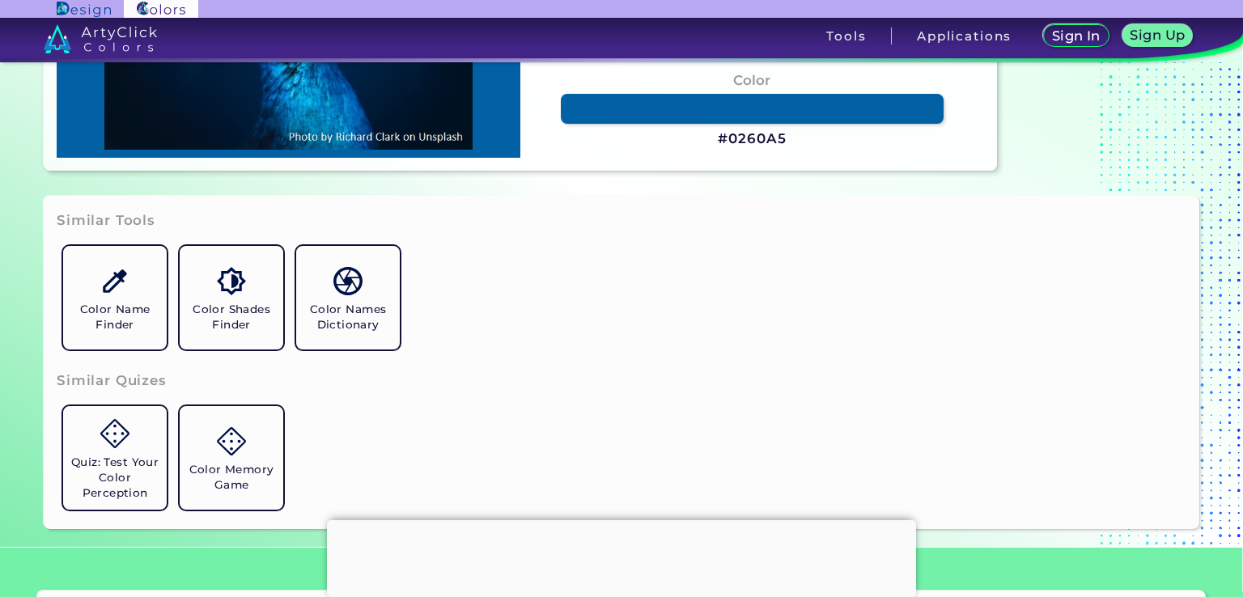
scroll to position [0, 0]
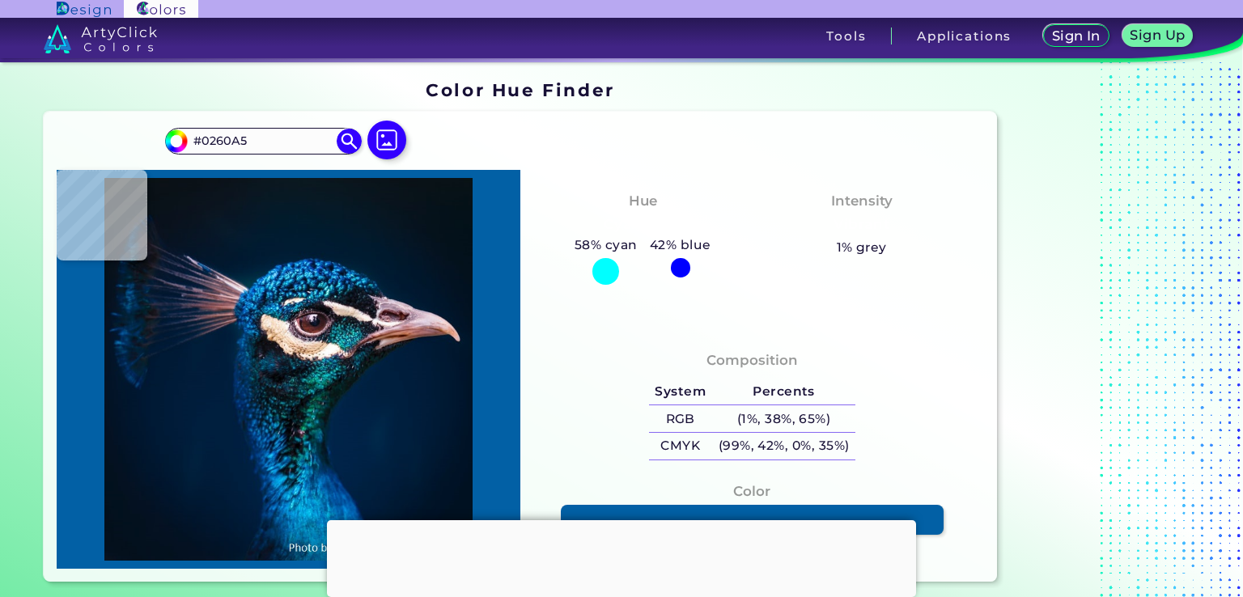
type input "#000000"
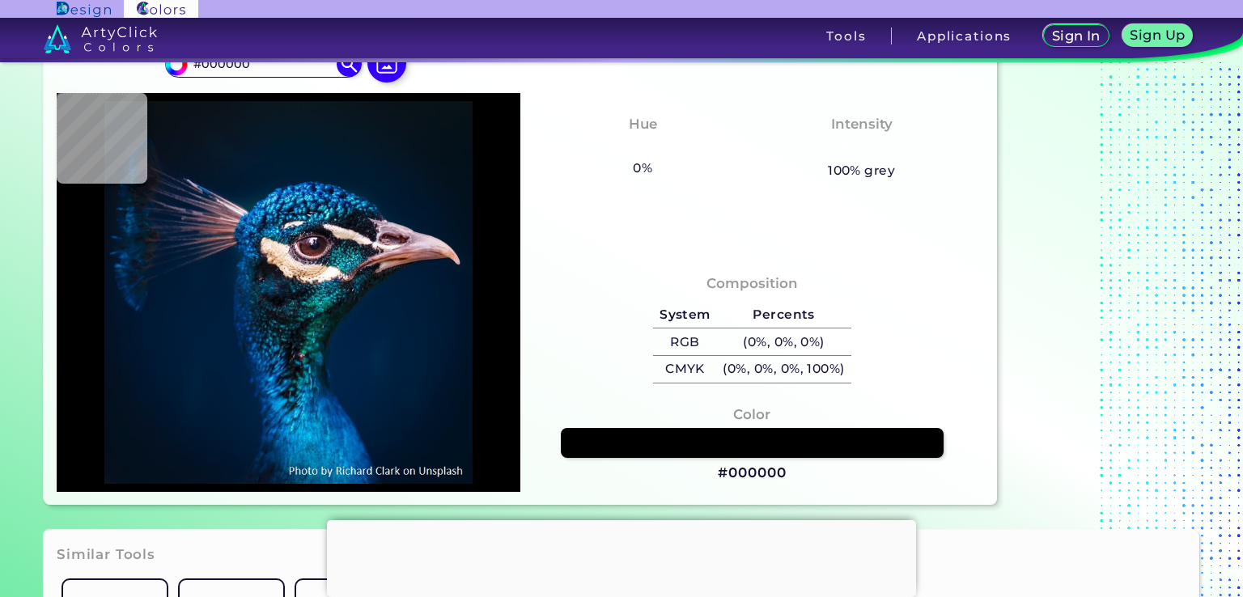
scroll to position [78, 0]
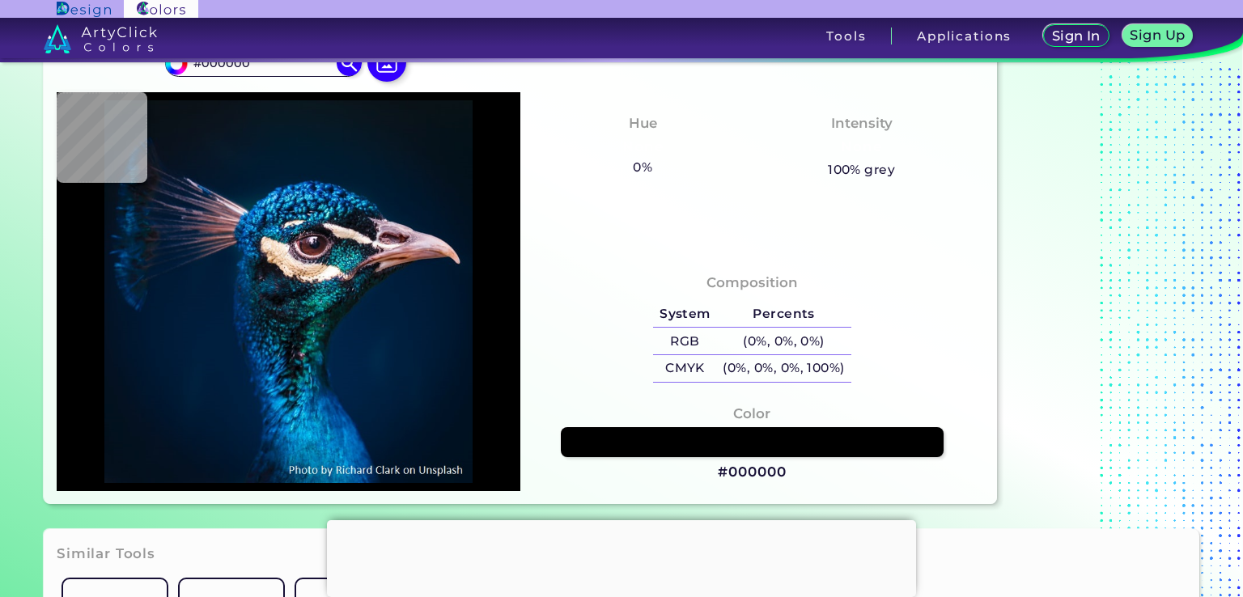
drag, startPoint x: 792, startPoint y: 470, endPoint x: 769, endPoint y: 474, distance: 22.9
click at [789, 471] on div "Color #000000" at bounding box center [752, 444] width 438 height 96
drag, startPoint x: 769, startPoint y: 474, endPoint x: 737, endPoint y: 477, distance: 31.7
click at [736, 477] on h3 "#000000" at bounding box center [752, 472] width 68 height 19
copy h3 "000"
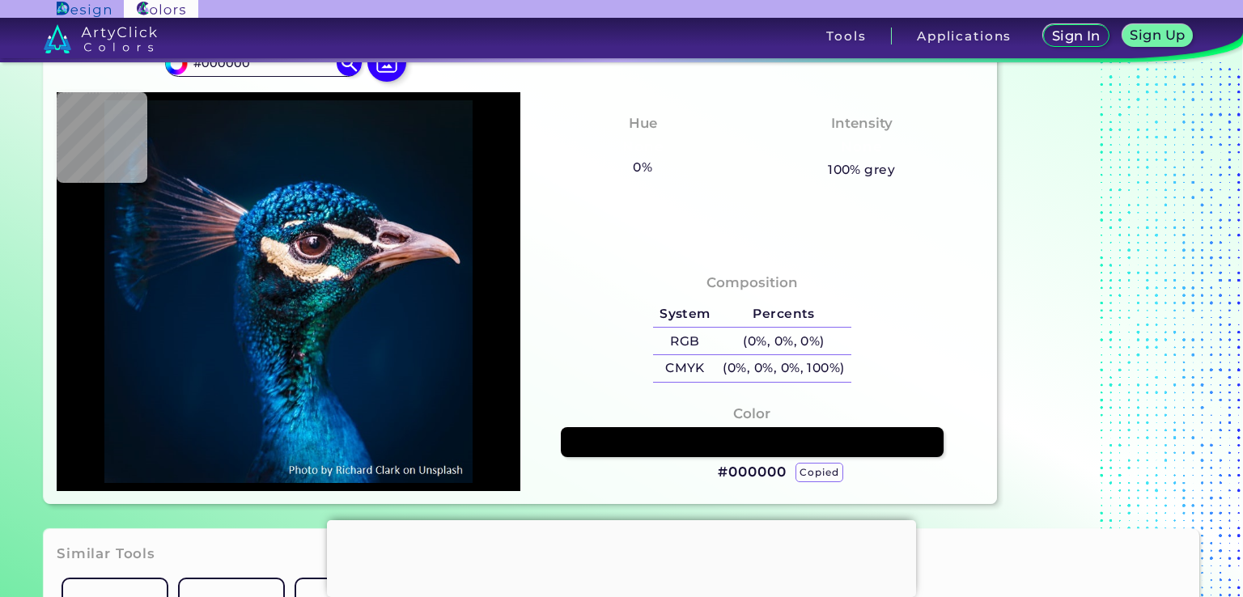
click at [751, 478] on h3 "#000000 copied" at bounding box center [752, 472] width 68 height 19
drag, startPoint x: 797, startPoint y: 470, endPoint x: 697, endPoint y: 482, distance: 100.3
click at [697, 482] on div "Color #000000" at bounding box center [752, 444] width 438 height 96
click at [756, 479] on h3 "#000000" at bounding box center [752, 472] width 68 height 19
copy h3 "#000000"
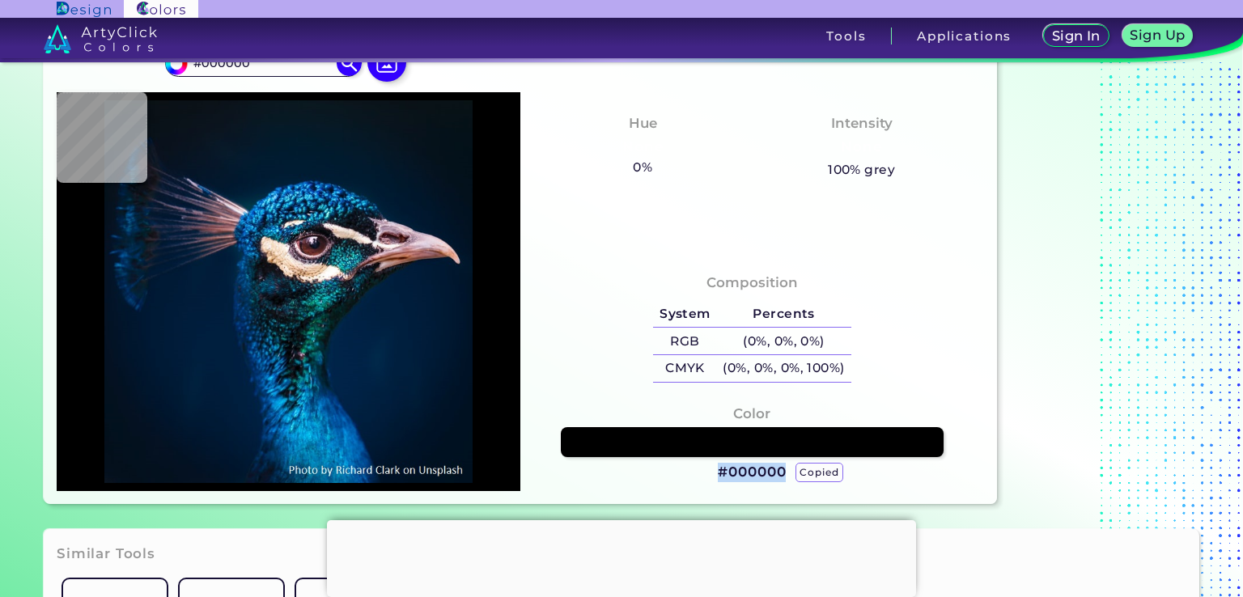
type input "#001121"
type input "#001226"
type input "#001429"
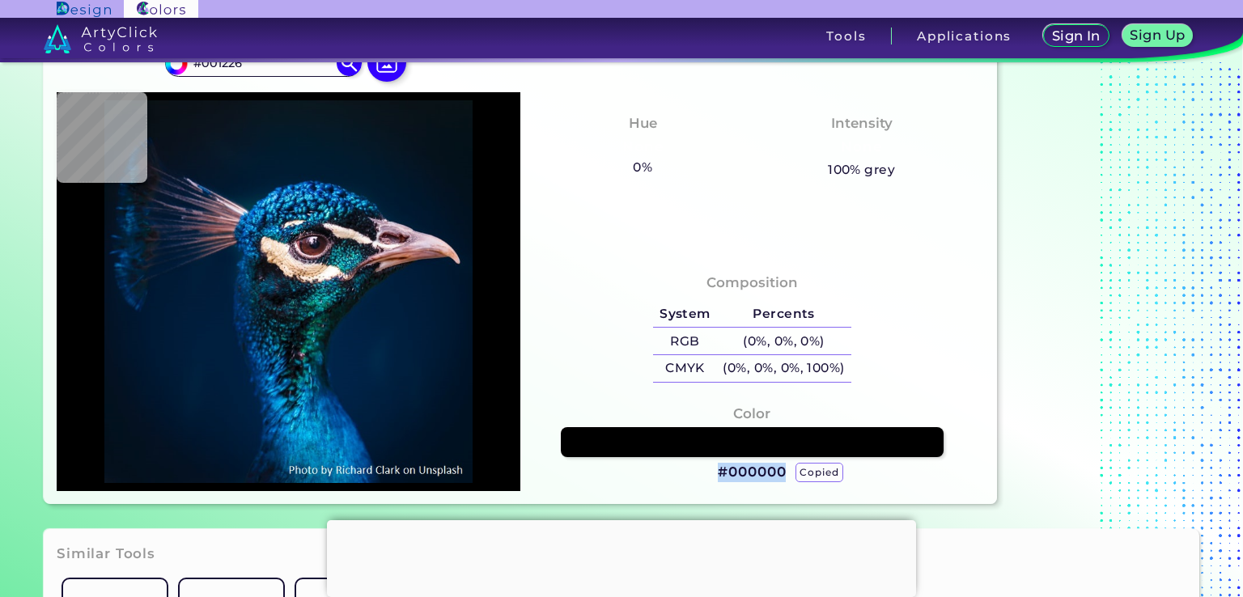
type input "#001429"
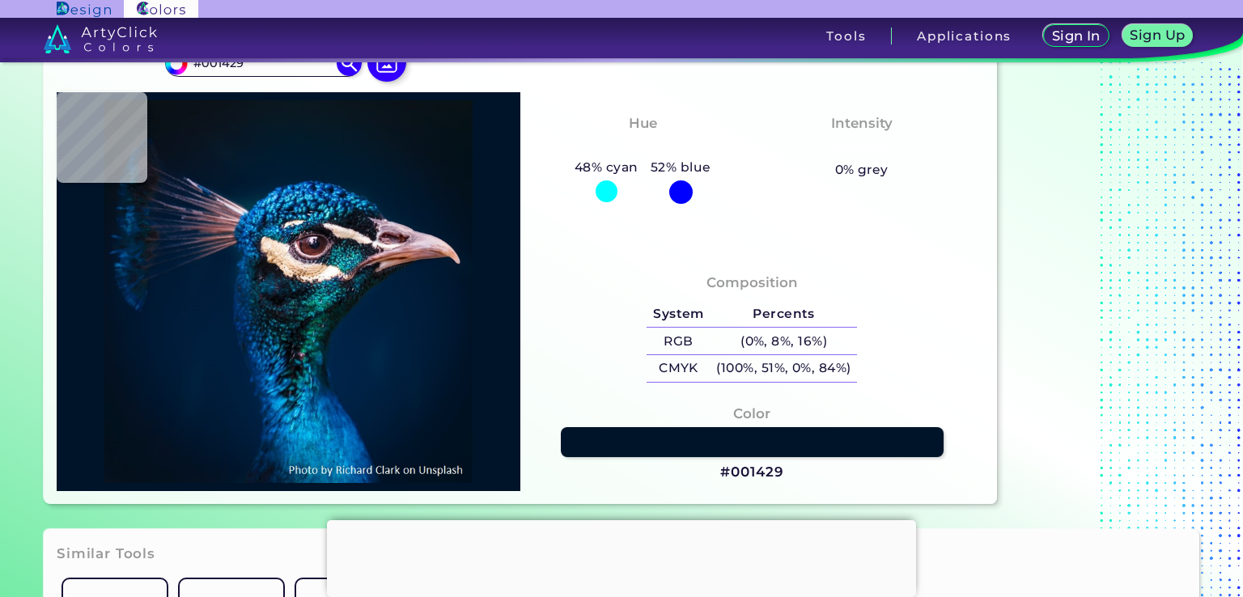
type input "#01172f"
type input "#01172F"
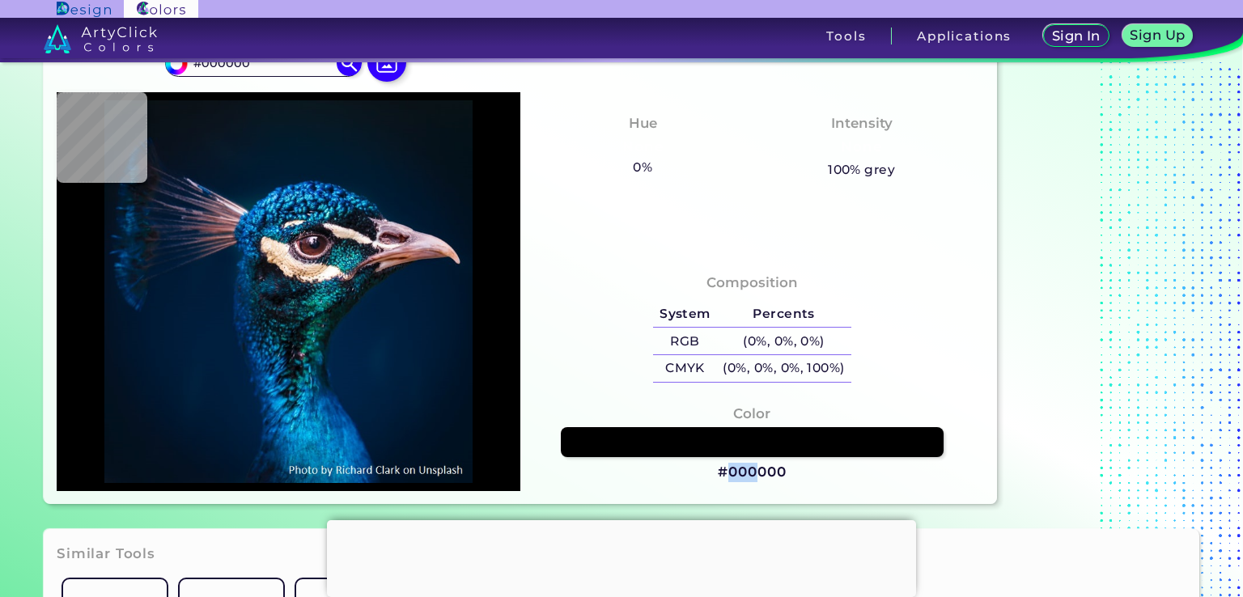
drag, startPoint x: 759, startPoint y: 474, endPoint x: 729, endPoint y: 474, distance: 30.0
click at [729, 474] on h3 "#000000" at bounding box center [752, 472] width 68 height 19
copy h3 "000"
click at [742, 477] on h3 "#000000 copied" at bounding box center [752, 472] width 68 height 19
drag, startPoint x: 784, startPoint y: 474, endPoint x: 703, endPoint y: 484, distance: 82.4
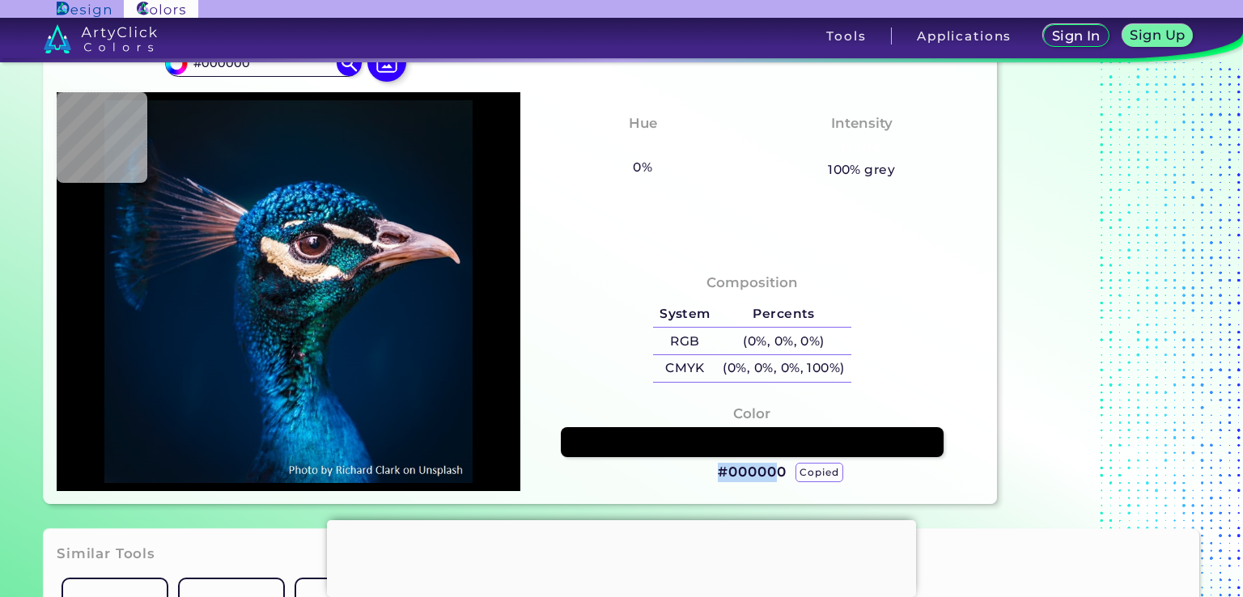
click at [703, 484] on div "Color #000000 copied" at bounding box center [752, 444] width 438 height 96
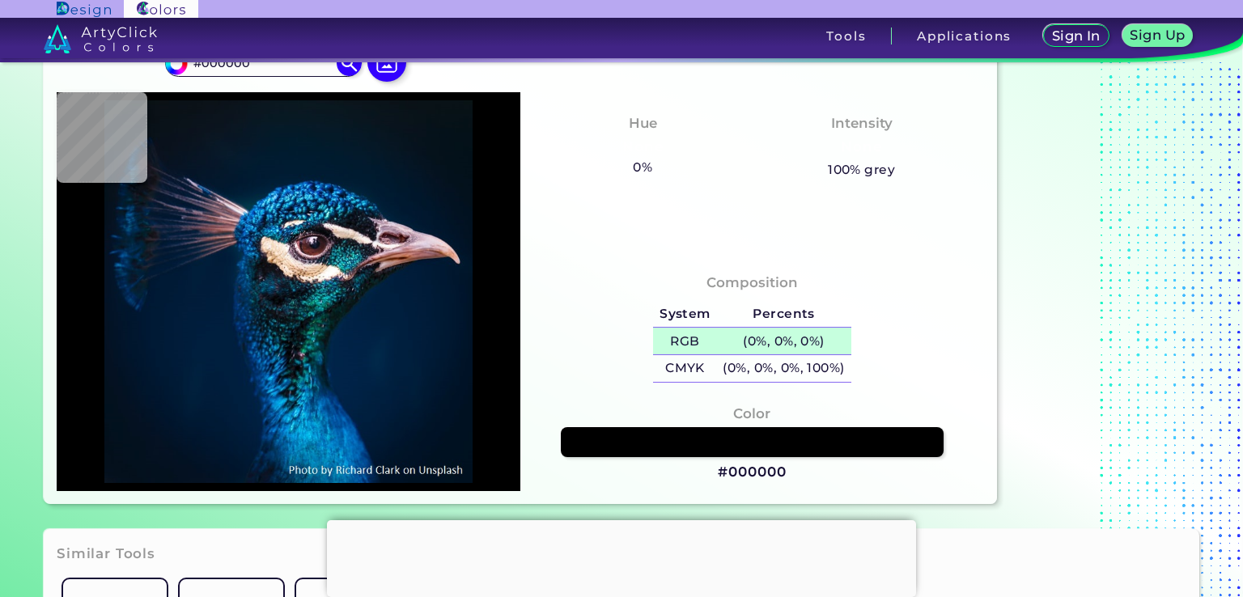
click at [769, 331] on h5 "(0%, 0%, 0%)" at bounding box center [784, 341] width 134 height 27
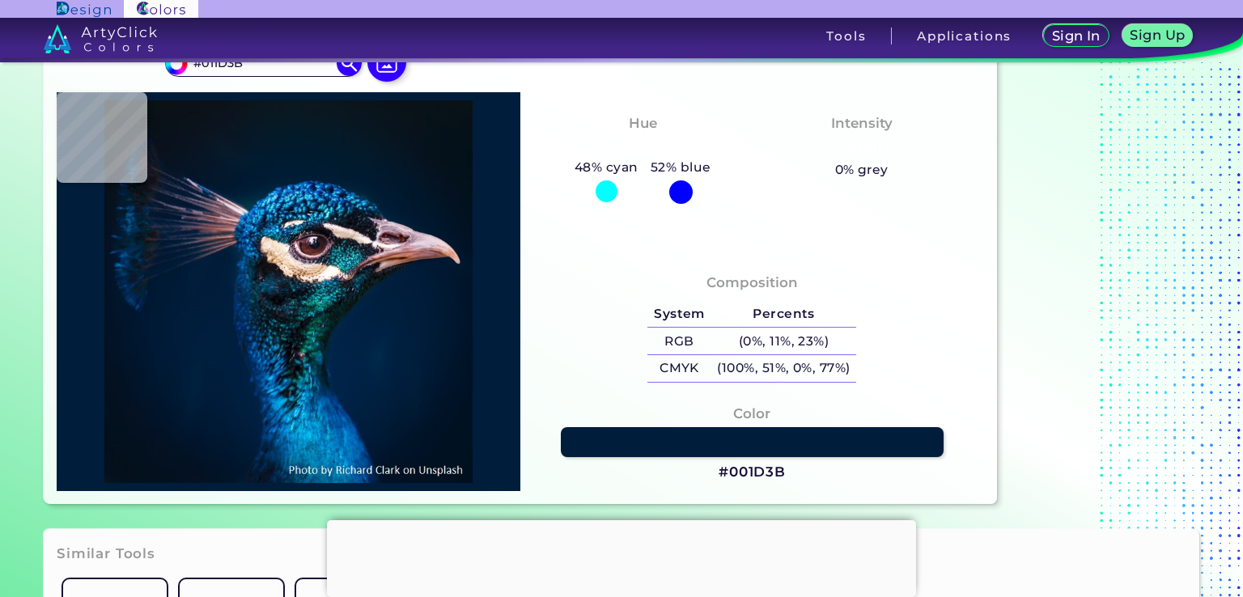
scroll to position [0, 0]
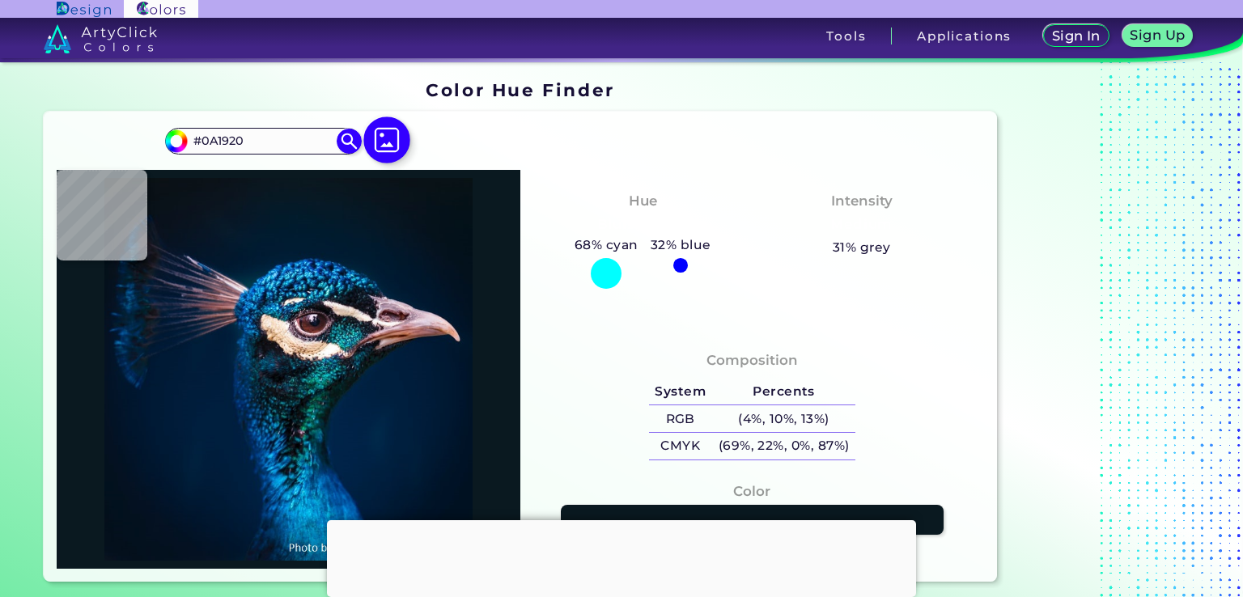
click at [392, 145] on img at bounding box center [386, 140] width 47 height 47
click at [0, 0] on input "file" at bounding box center [0, 0] width 0 height 0
click at [390, 139] on img at bounding box center [386, 140] width 47 height 47
click at [0, 0] on input "file" at bounding box center [0, 0] width 0 height 0
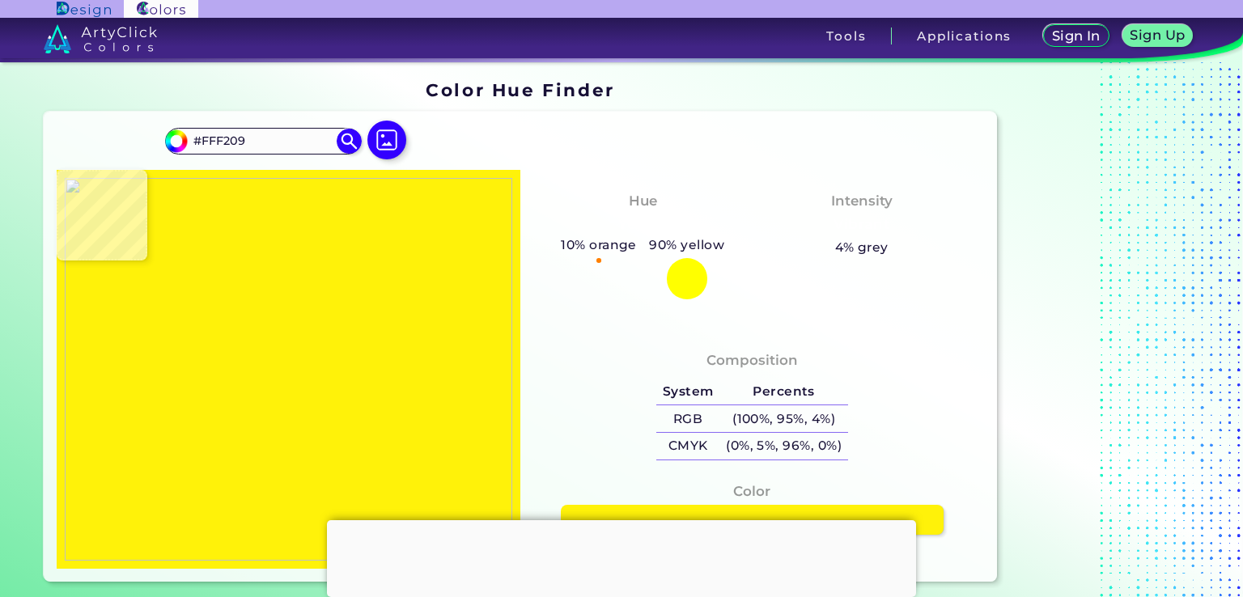
click at [312, 367] on img at bounding box center [289, 369] width 448 height 382
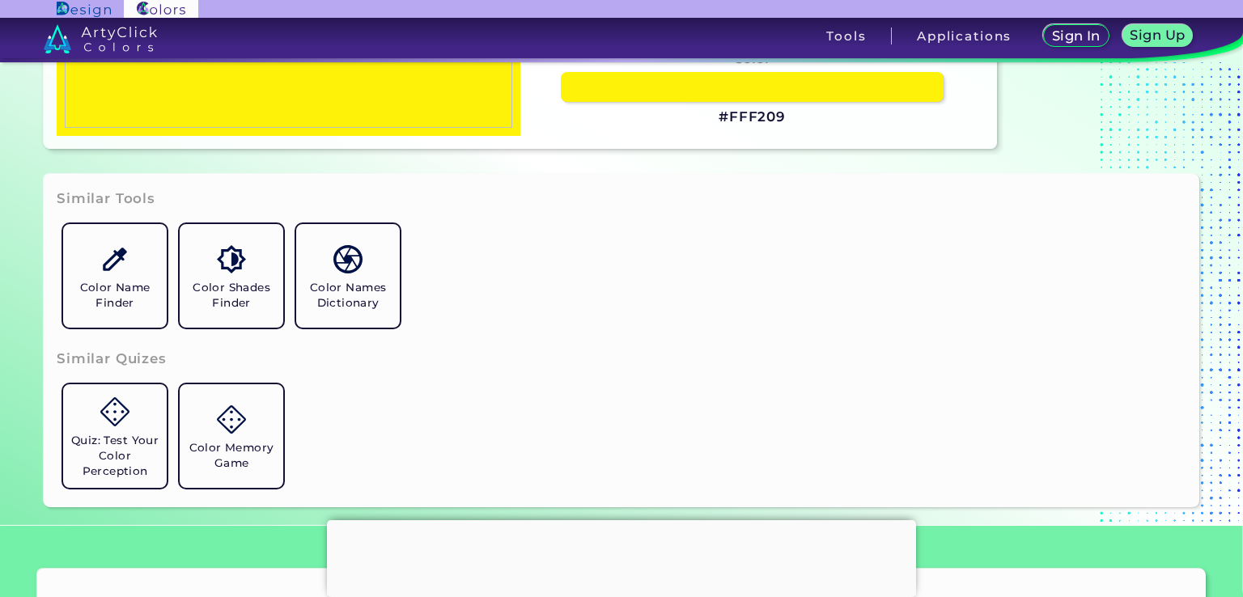
scroll to position [432, 0]
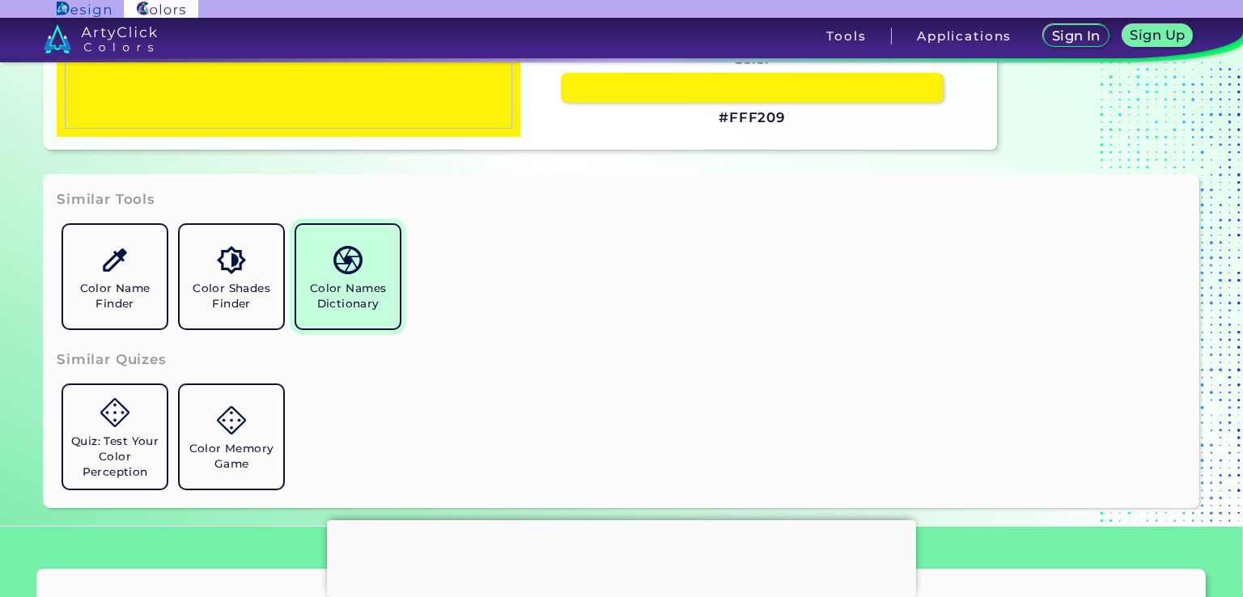
click at [356, 281] on h5 "Color Names Dictionary" at bounding box center [348, 296] width 91 height 31
